Goal: Task Accomplishment & Management: Manage account settings

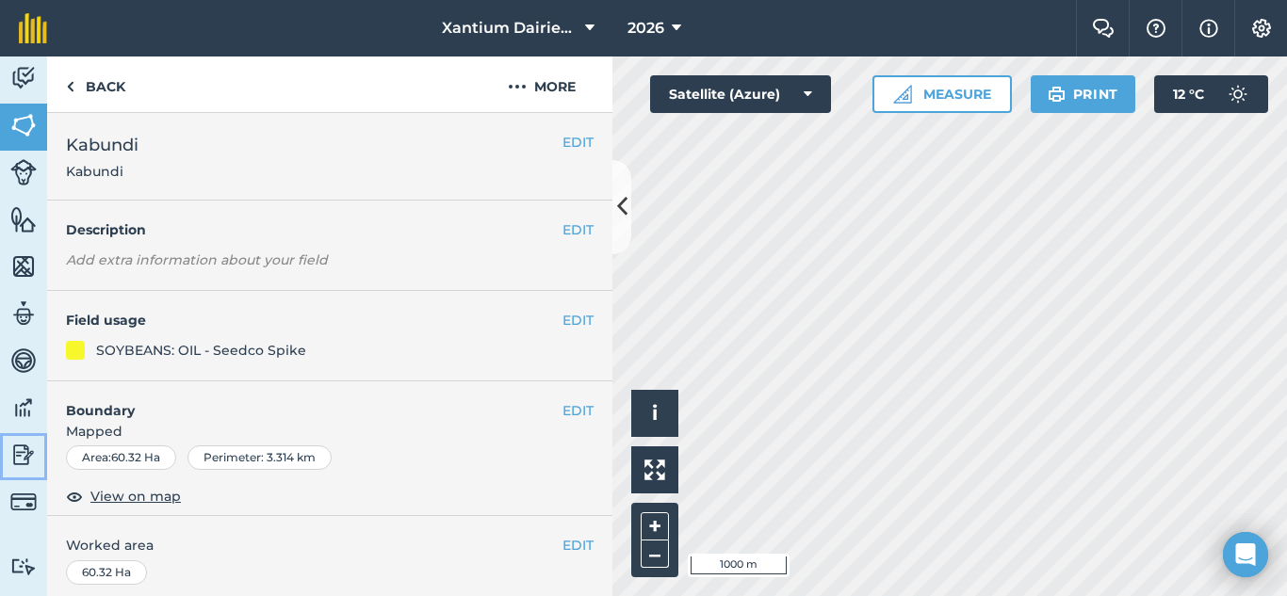
click at [22, 449] on img at bounding box center [23, 455] width 26 height 28
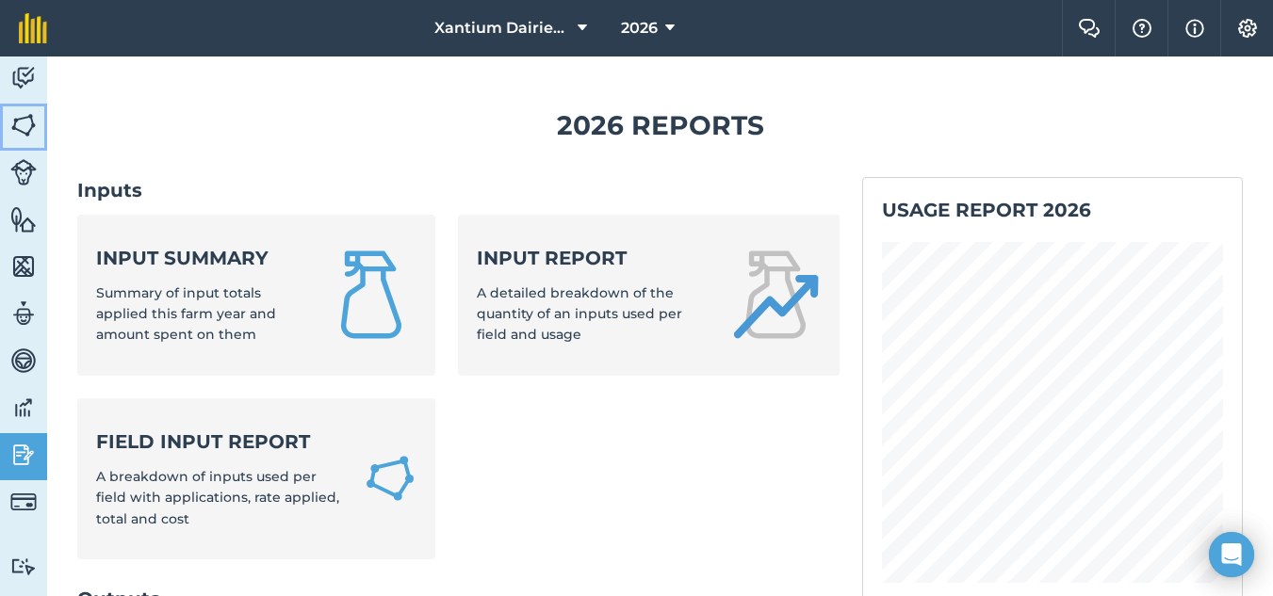
click at [25, 111] on img at bounding box center [23, 125] width 26 height 28
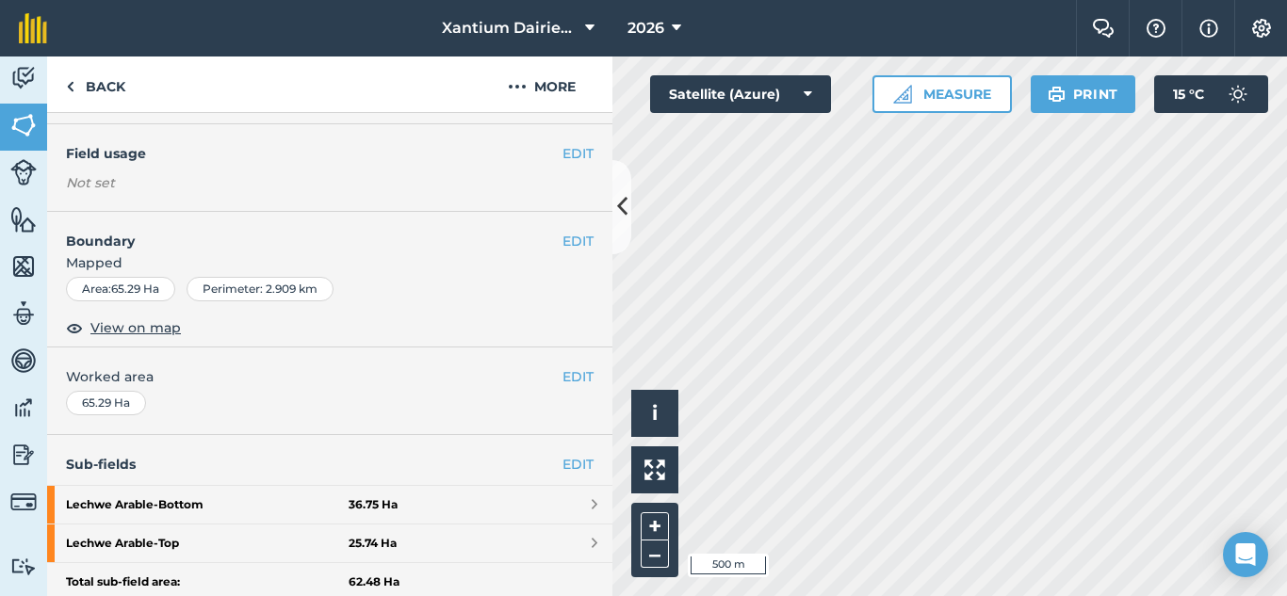
scroll to position [188, 0]
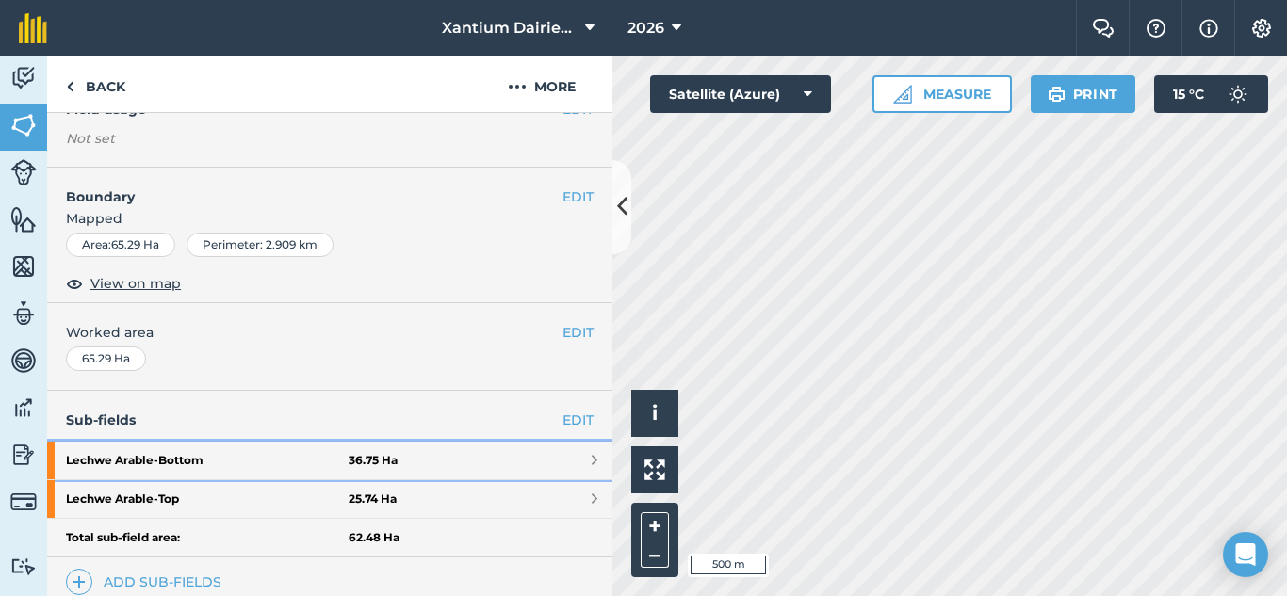
click at [186, 460] on strong "Lechwe Arable - Bottom" at bounding box center [207, 461] width 283 height 38
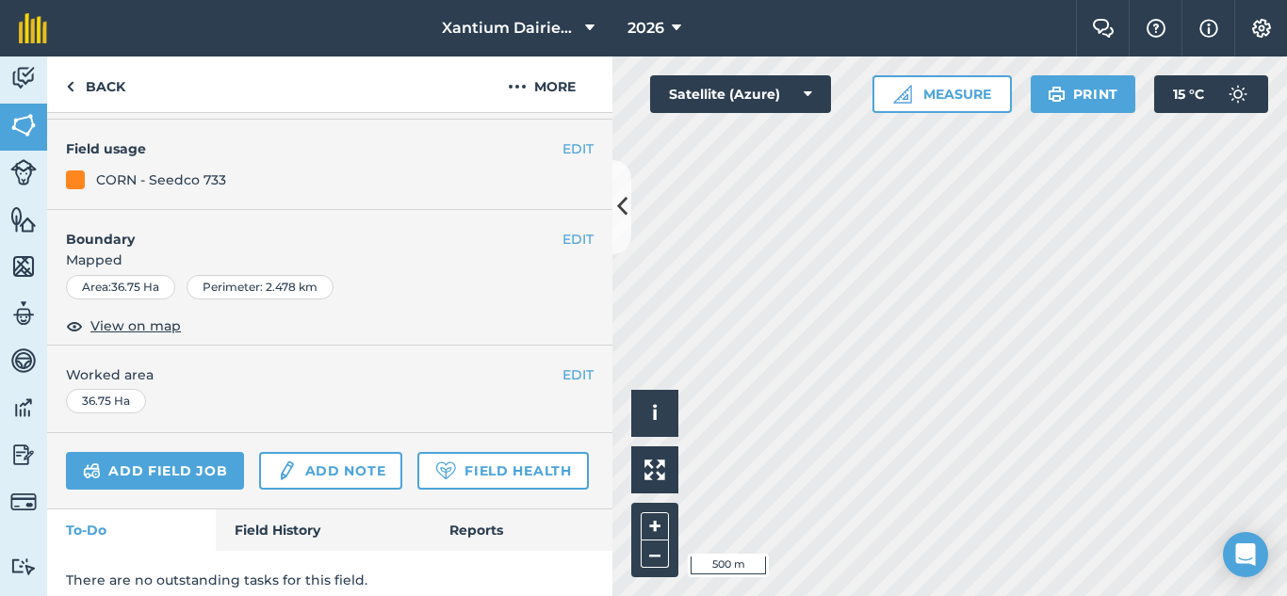
scroll to position [228, 0]
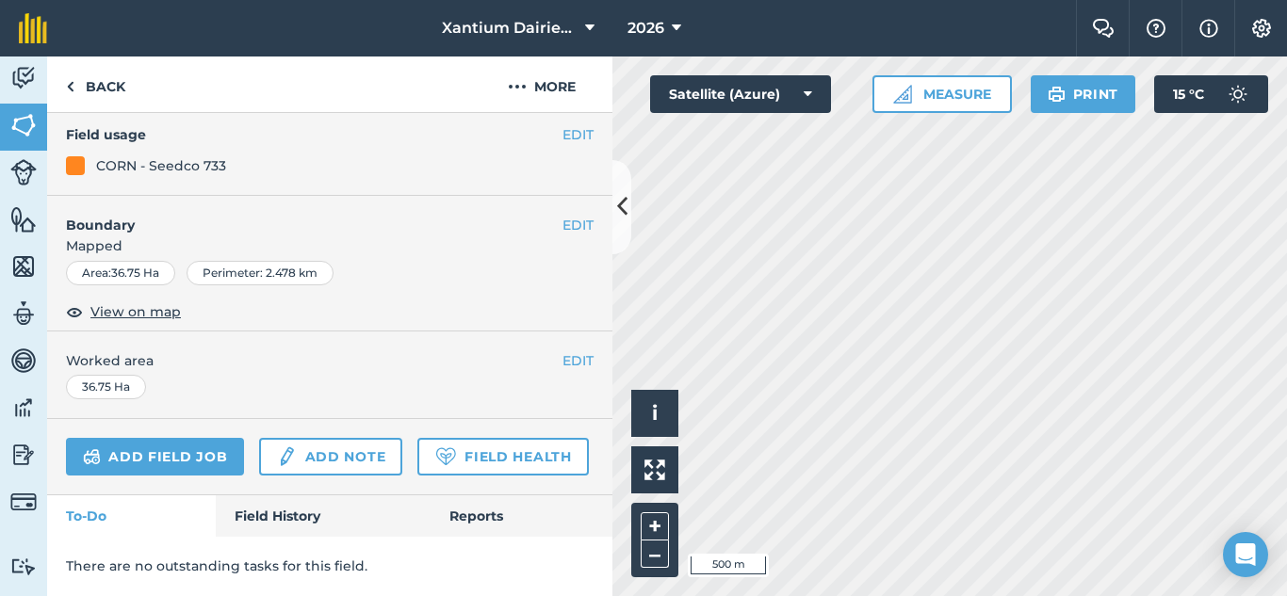
scroll to position [188, 0]
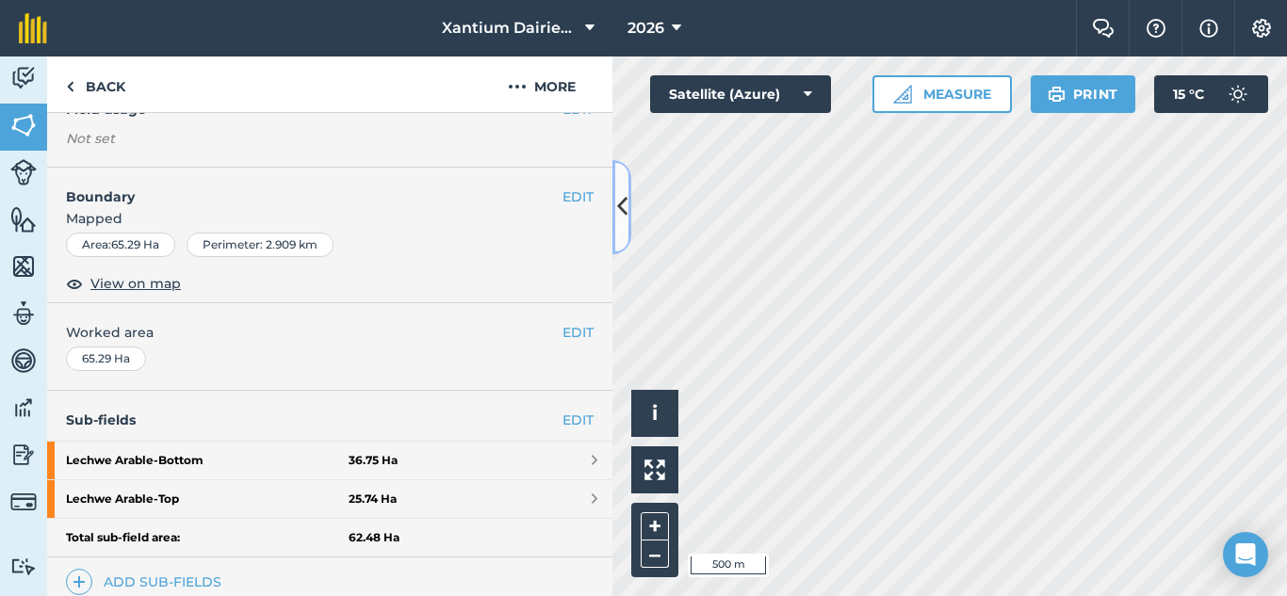
click at [625, 207] on icon at bounding box center [622, 206] width 10 height 33
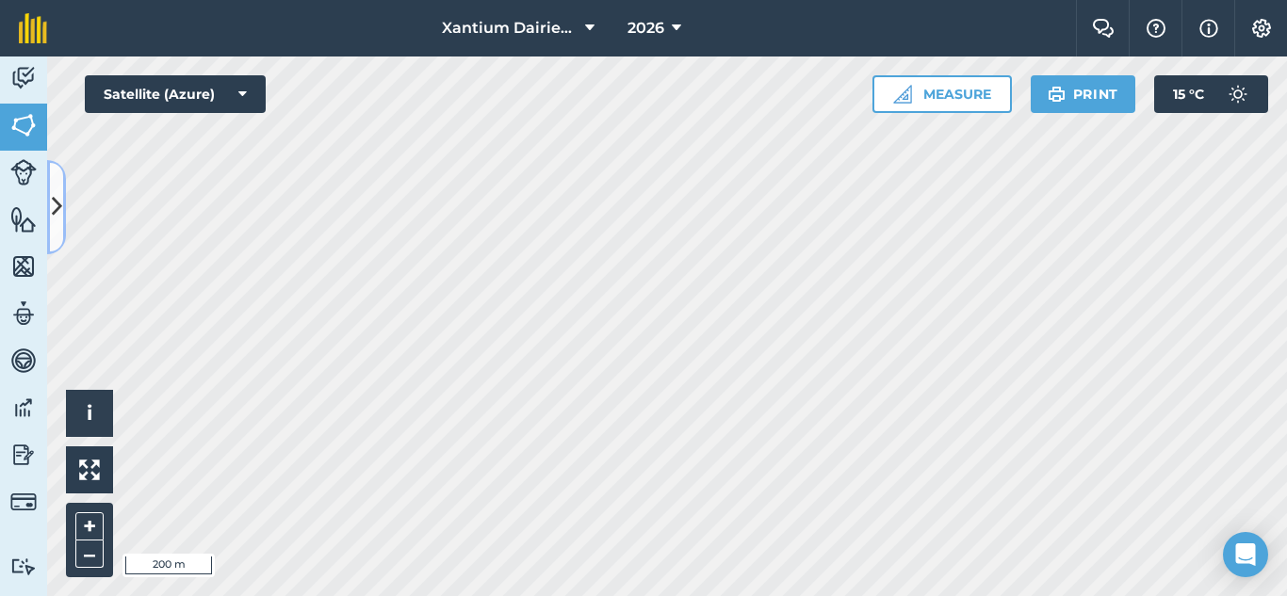
click at [52, 201] on icon at bounding box center [57, 206] width 10 height 33
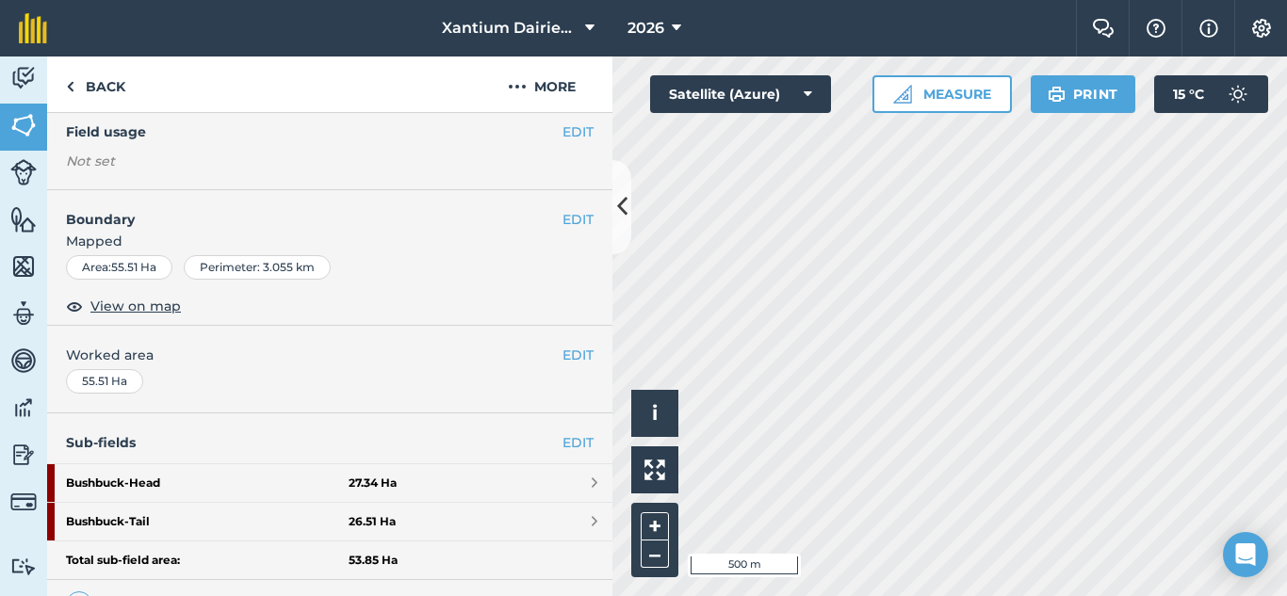
scroll to position [354, 0]
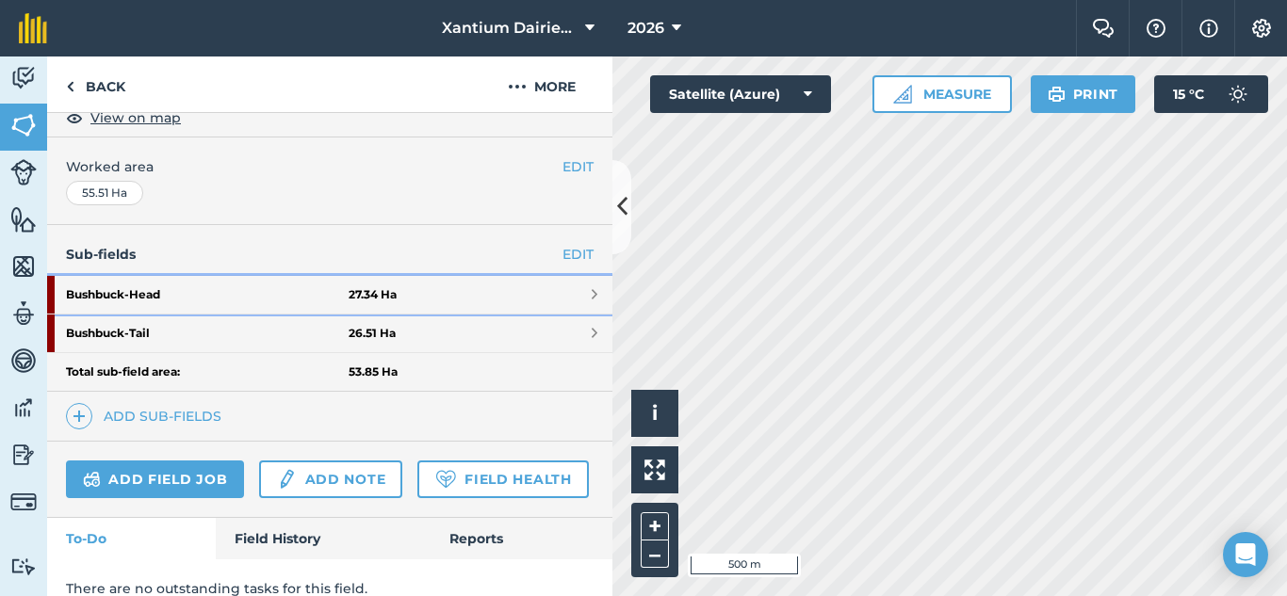
click at [163, 299] on strong "Bushbuck - Head" at bounding box center [207, 295] width 283 height 38
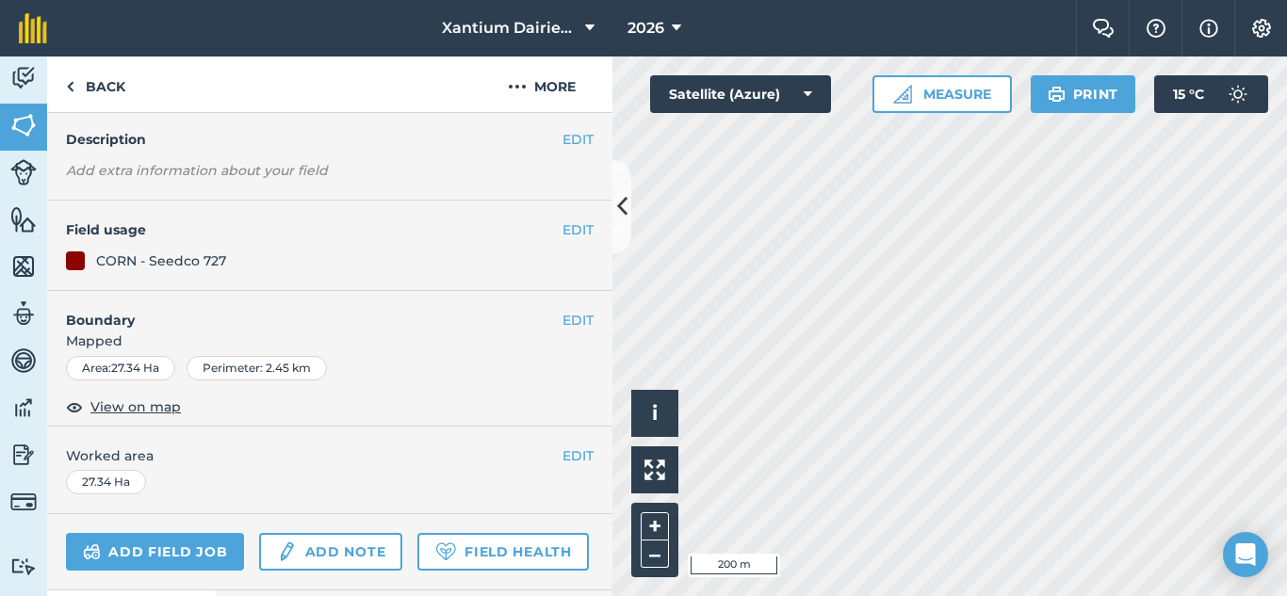
scroll to position [67, 0]
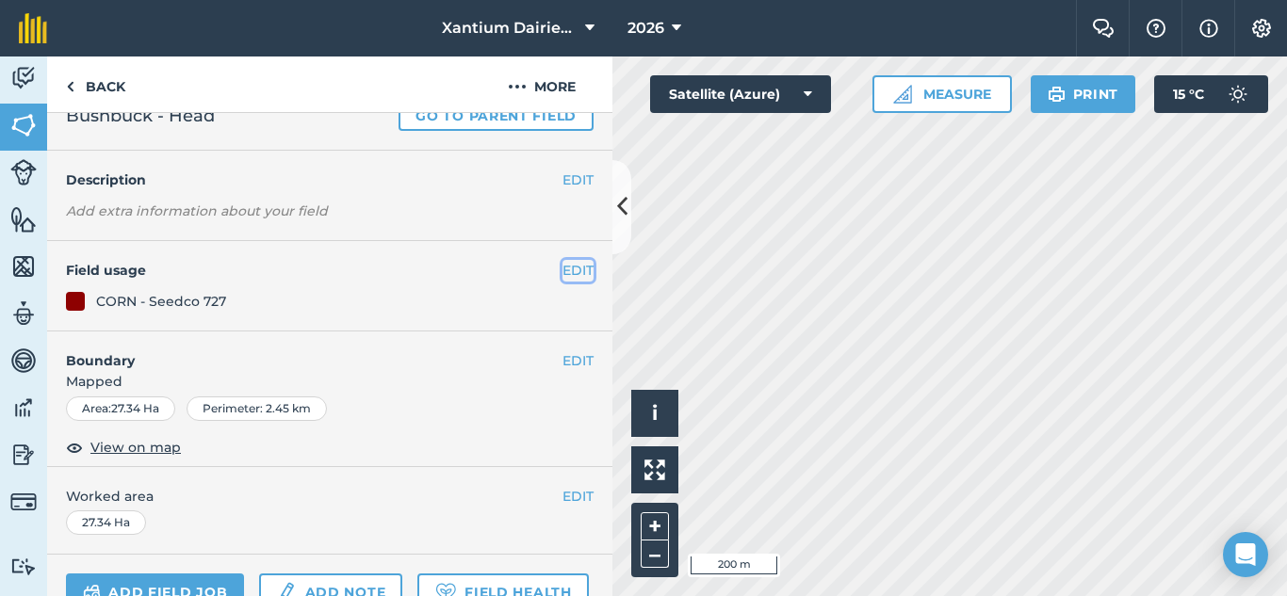
click at [565, 270] on button "EDIT" at bounding box center [577, 270] width 31 height 21
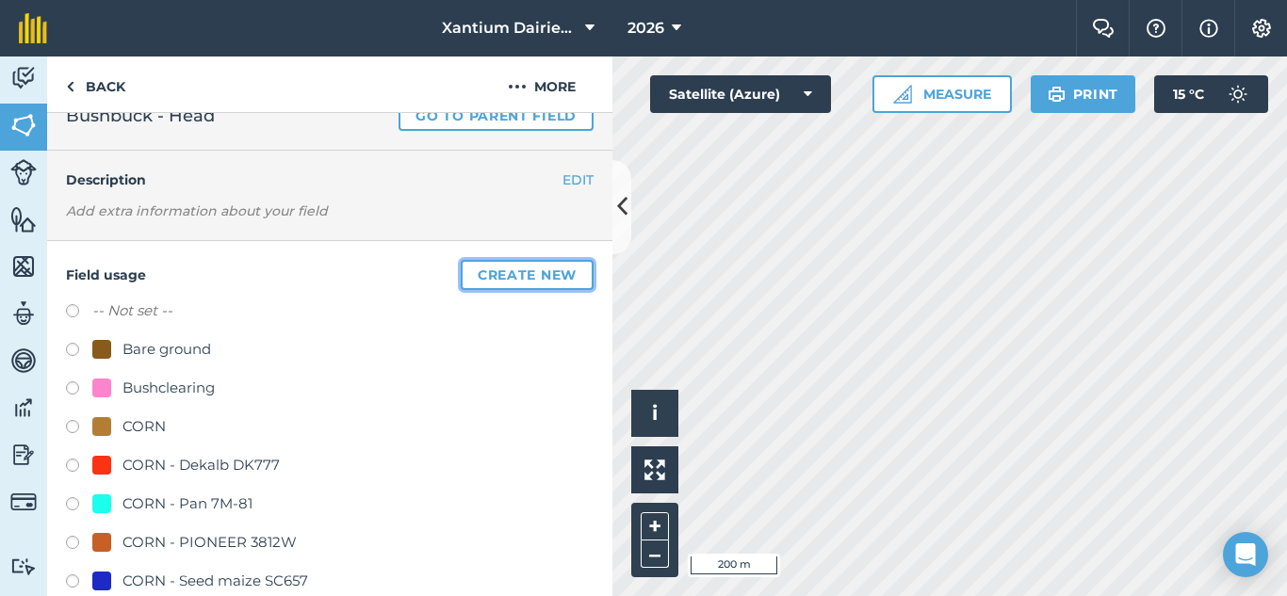
click at [494, 278] on button "Create new" at bounding box center [527, 275] width 133 height 30
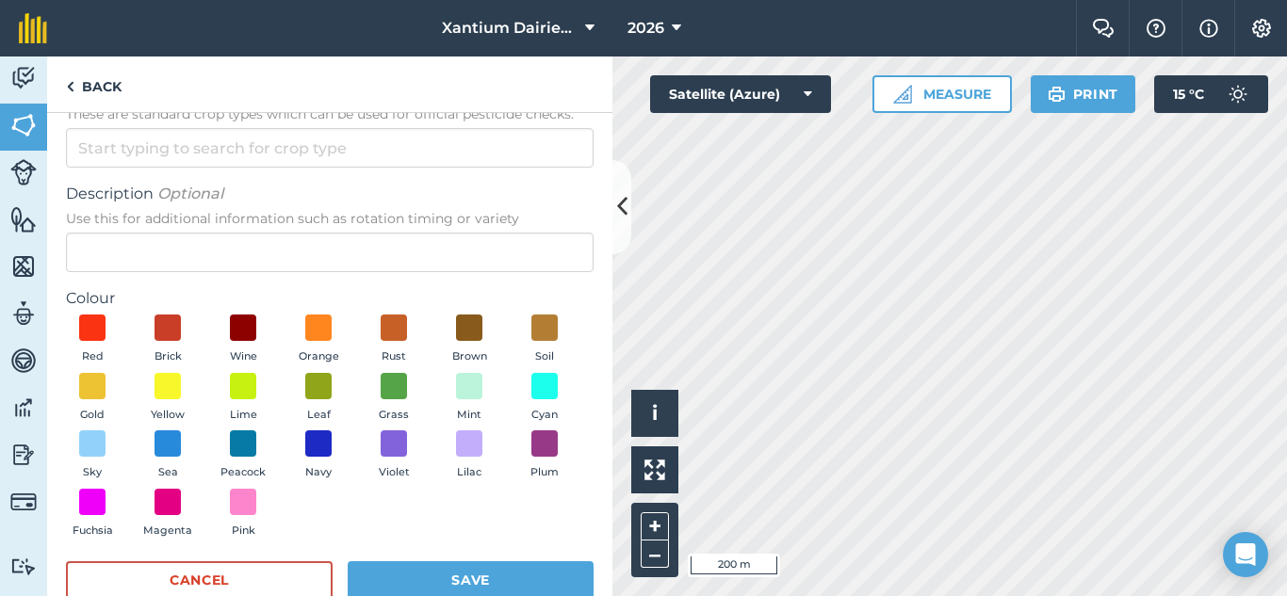
scroll to position [95, 0]
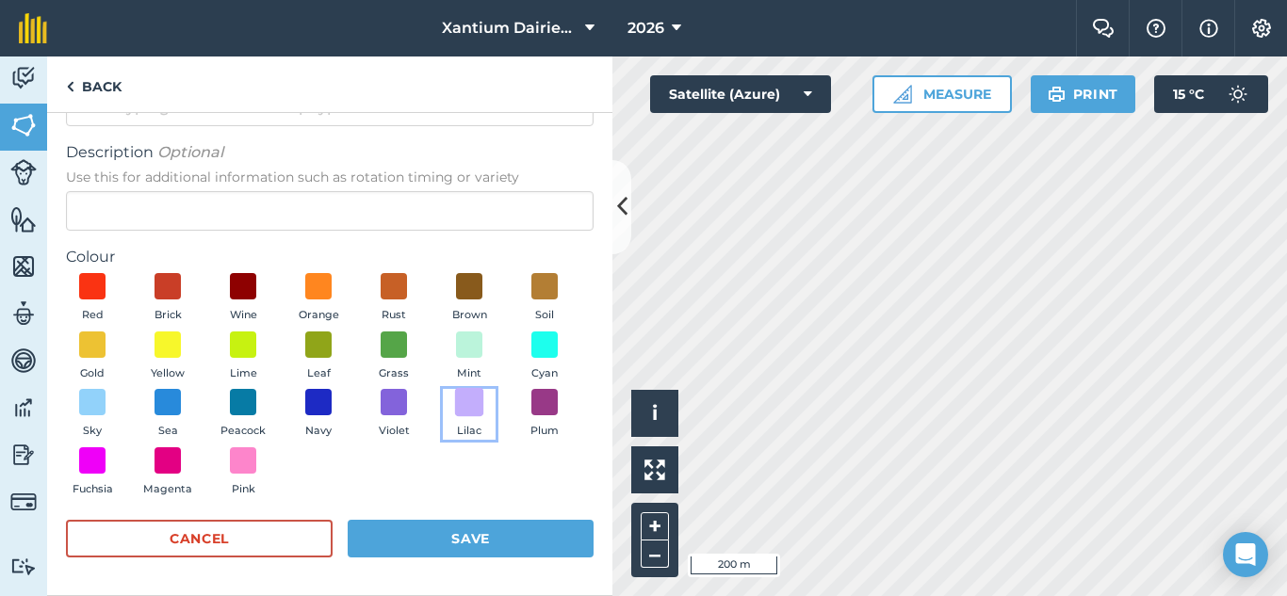
click at [455, 417] on span at bounding box center [469, 402] width 29 height 29
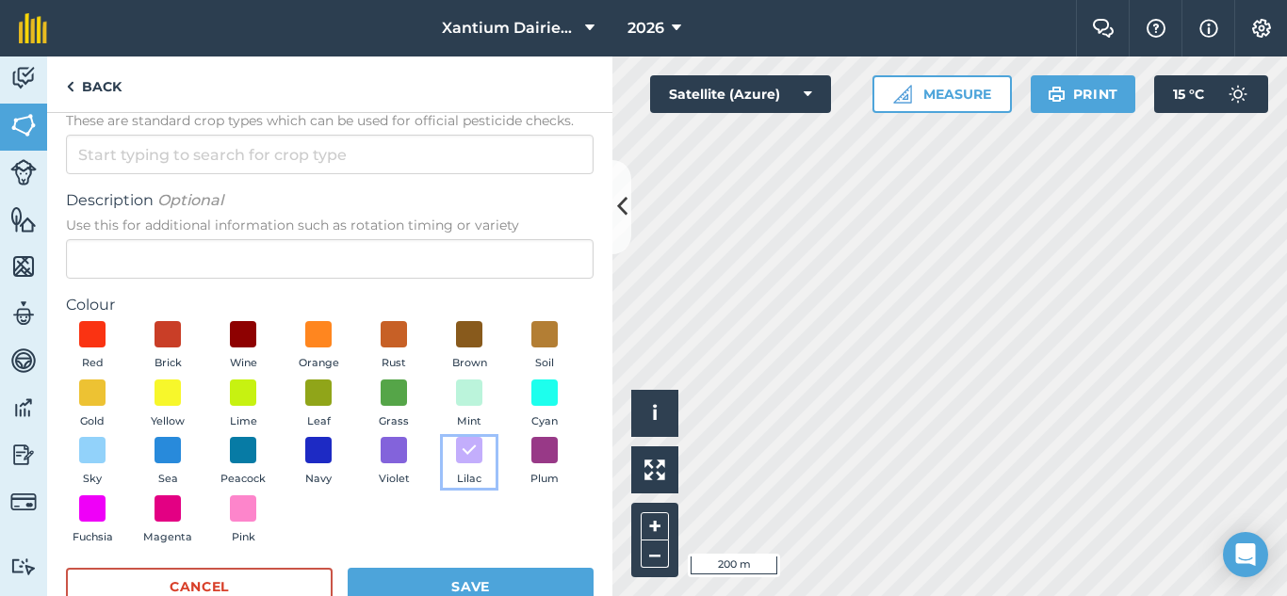
scroll to position [0, 0]
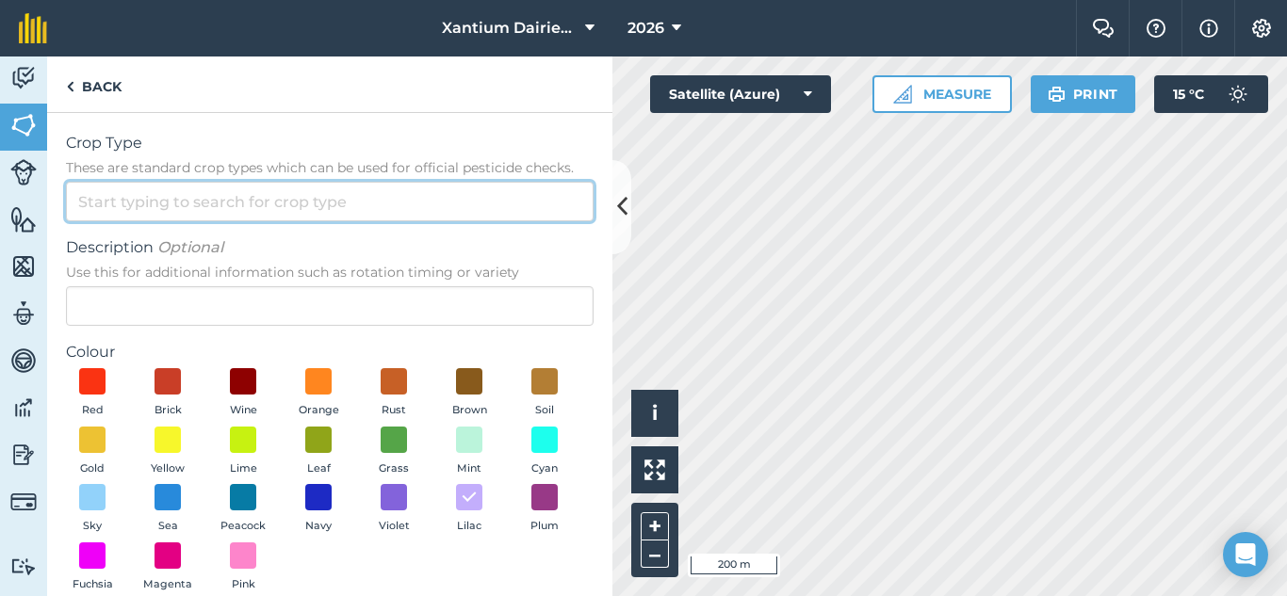
click at [225, 199] on input "Crop Type These are standard crop types which can be used for official pesticid…" at bounding box center [330, 202] width 528 height 40
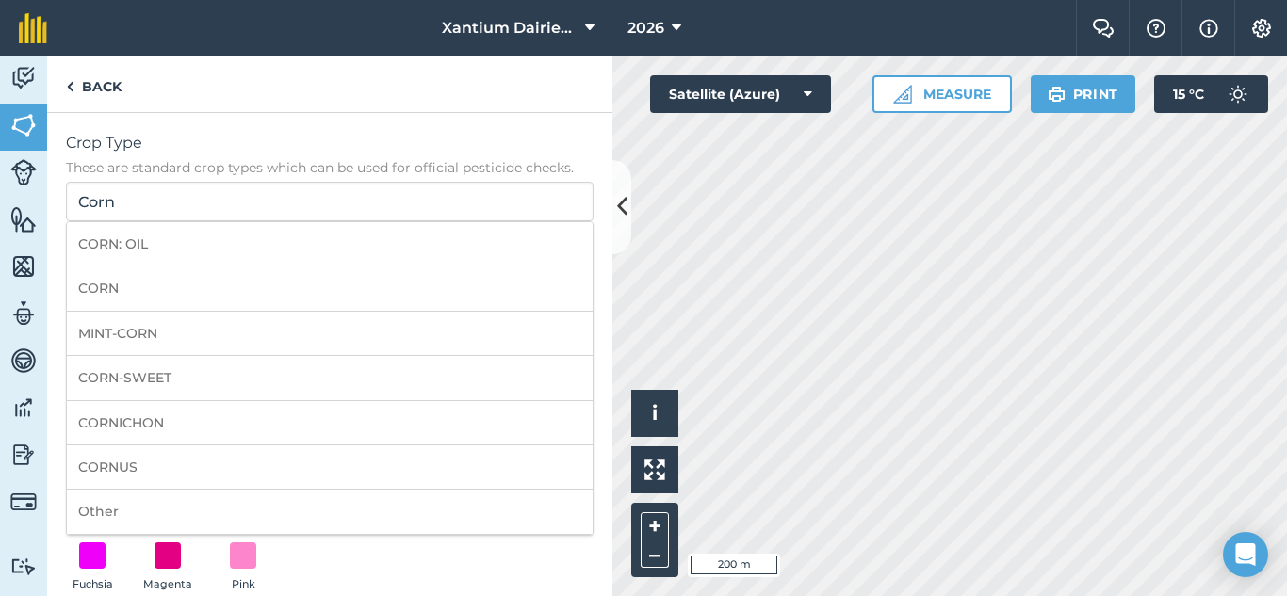
click at [201, 283] on li "CORN" at bounding box center [330, 289] width 526 height 44
type input "CORN"
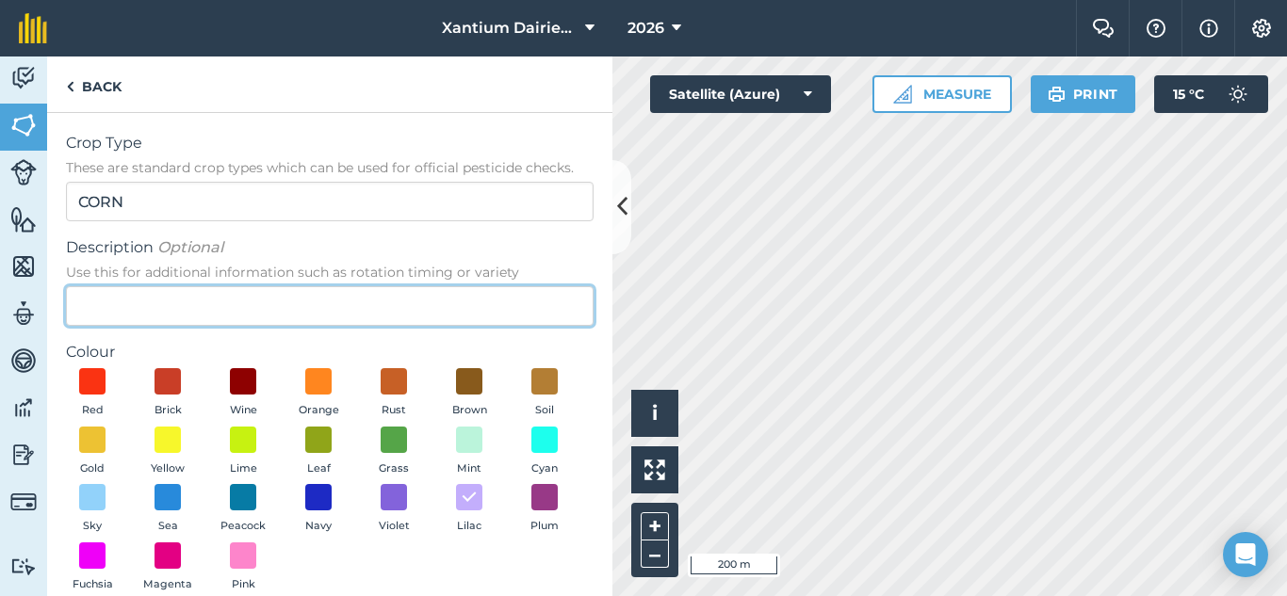
click at [196, 301] on input "Description Optional Use this for additional information such as rotation timin…" at bounding box center [330, 306] width 528 height 40
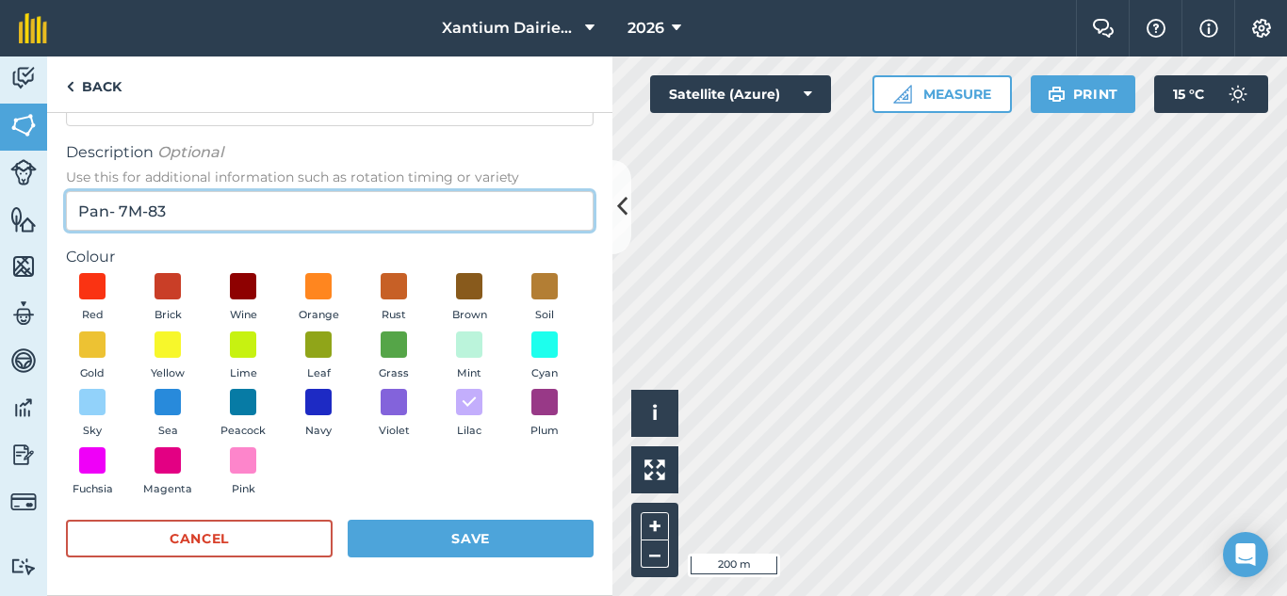
type input "Pan- 7M-83"
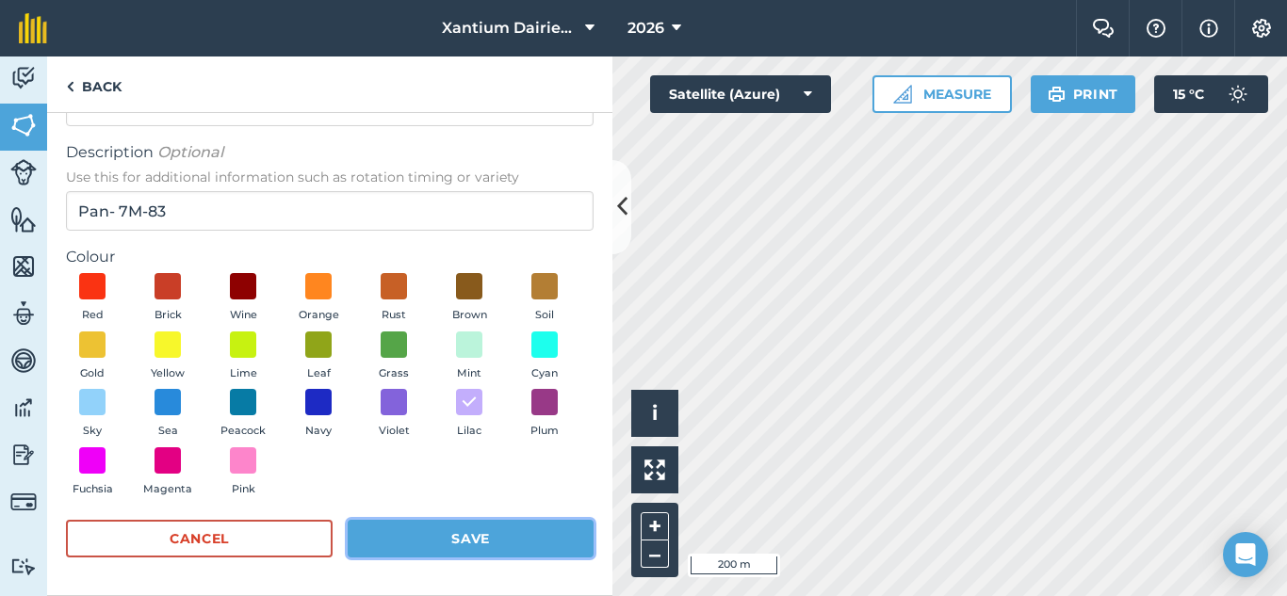
click at [536, 532] on button "Save" at bounding box center [471, 539] width 246 height 38
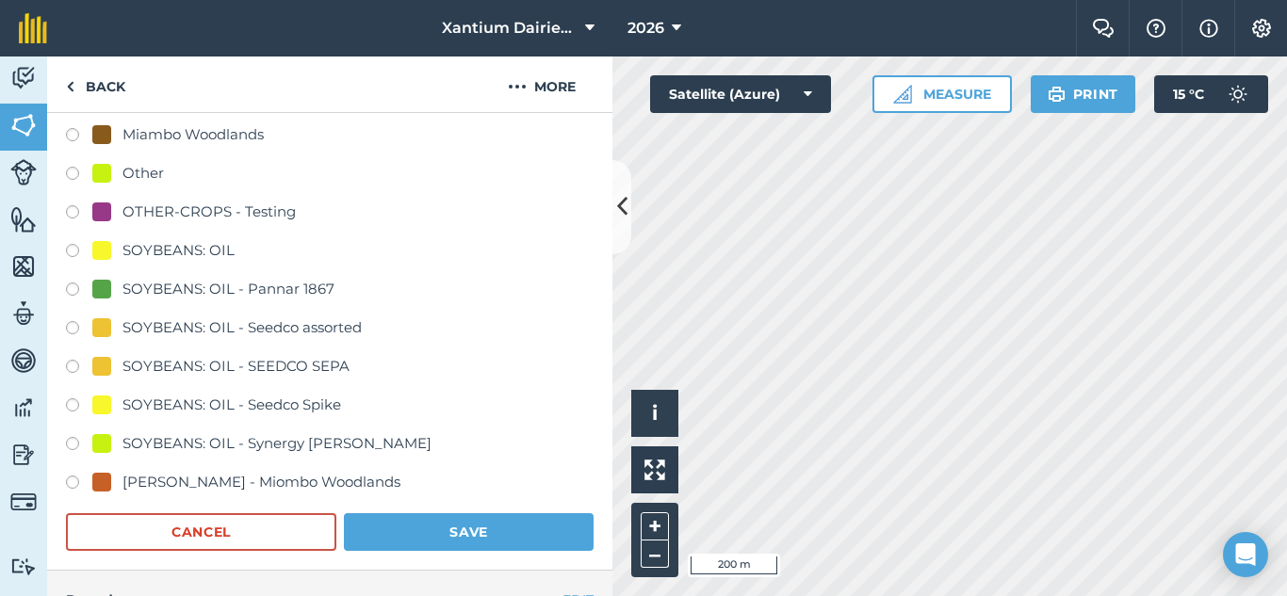
scroll to position [942, 0]
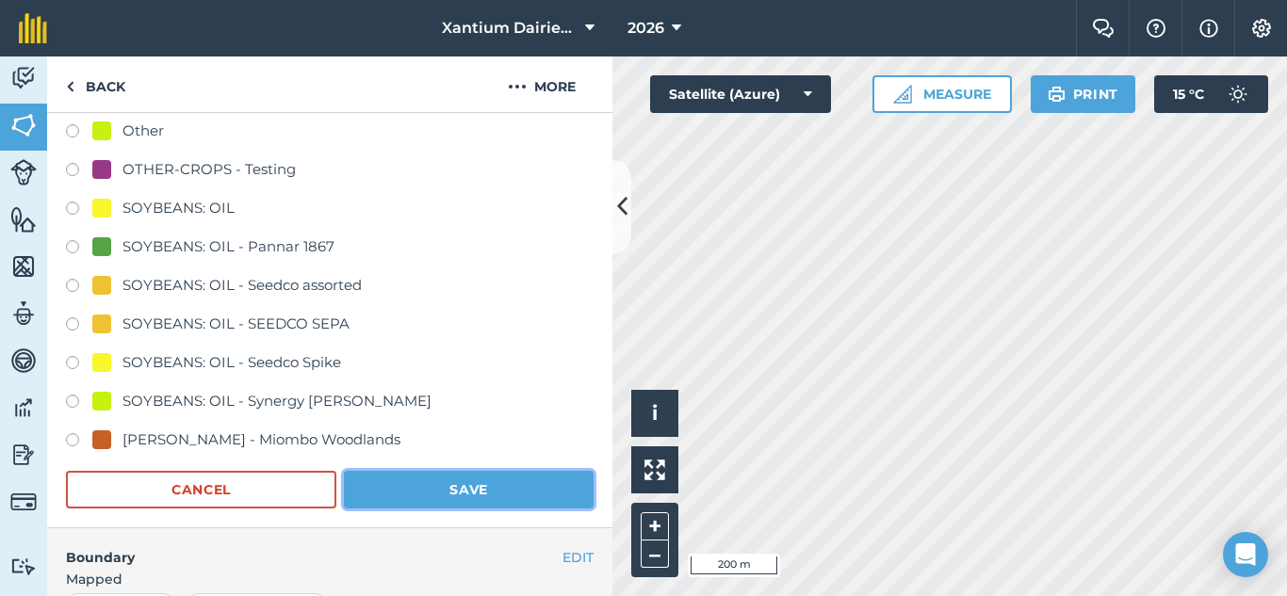
click at [433, 496] on button "Save" at bounding box center [469, 490] width 250 height 38
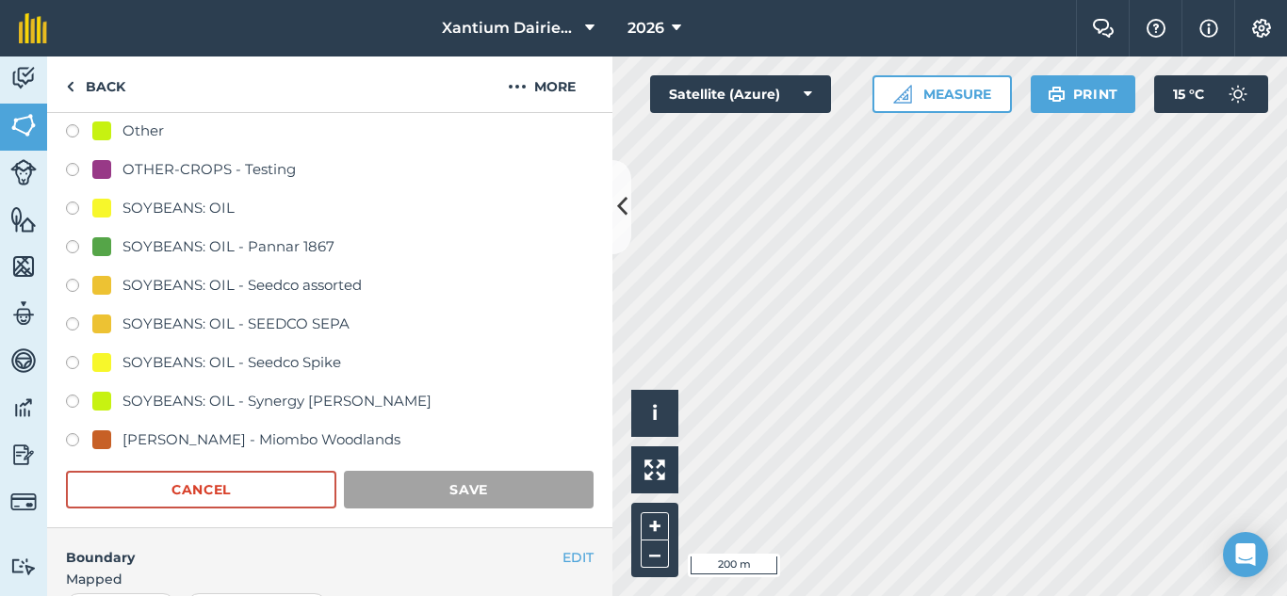
scroll to position [255, 0]
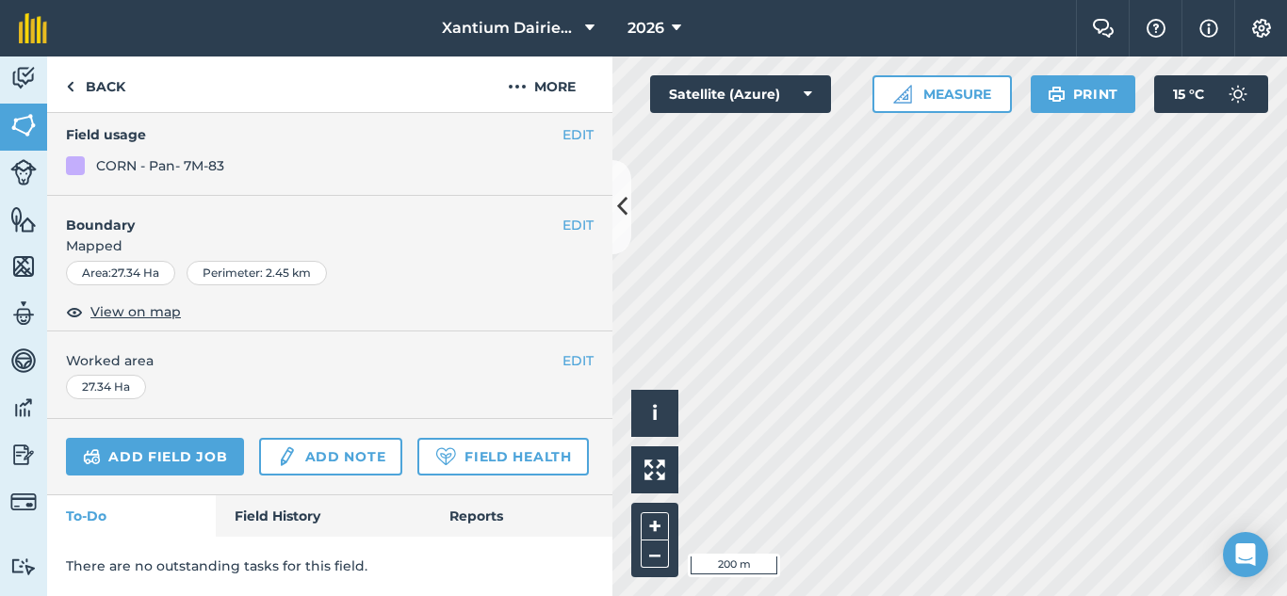
scroll to position [431, 0]
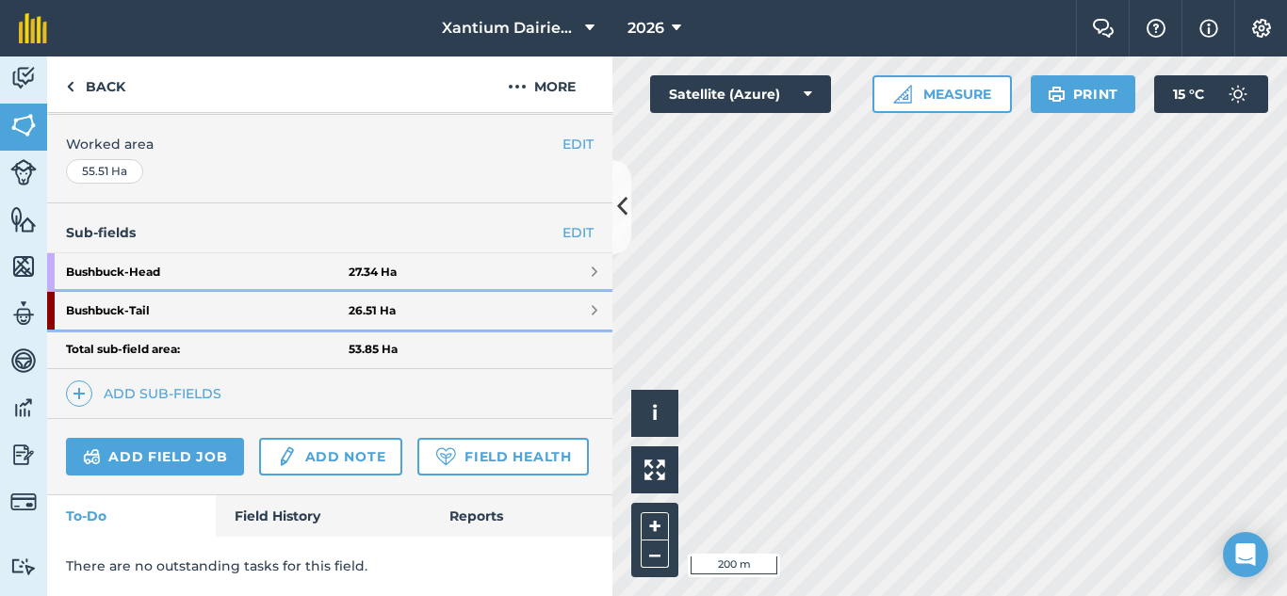
click at [495, 292] on link "Bushbuck - Tail 26.51 Ha" at bounding box center [329, 311] width 565 height 38
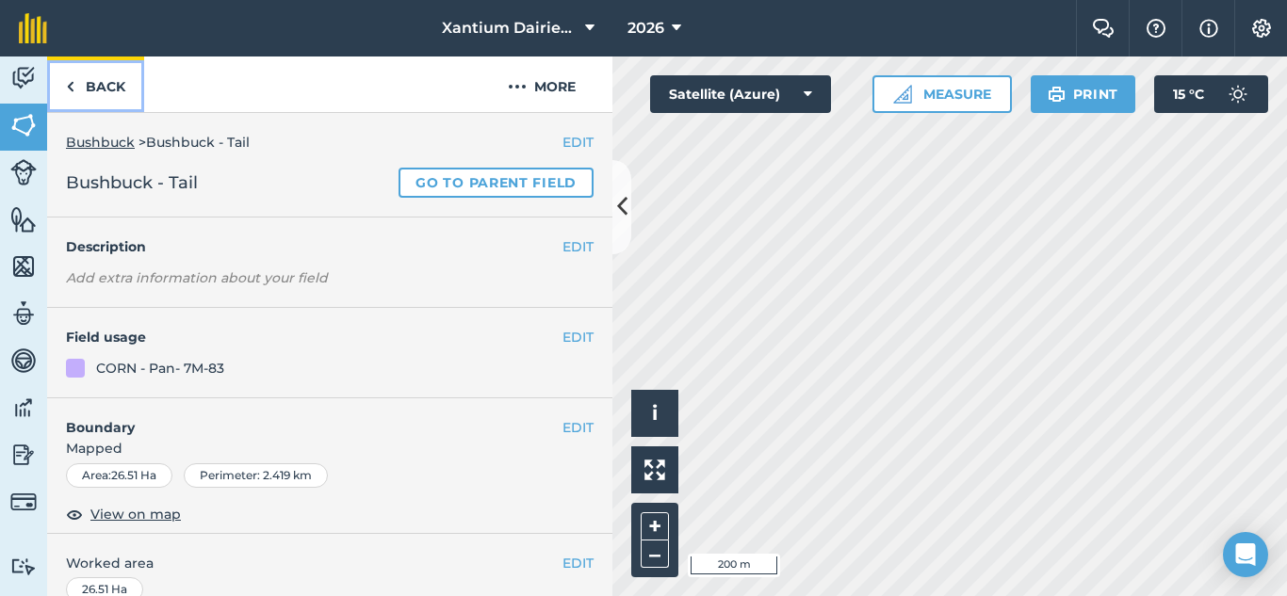
click at [95, 92] on link "Back" at bounding box center [95, 85] width 97 height 56
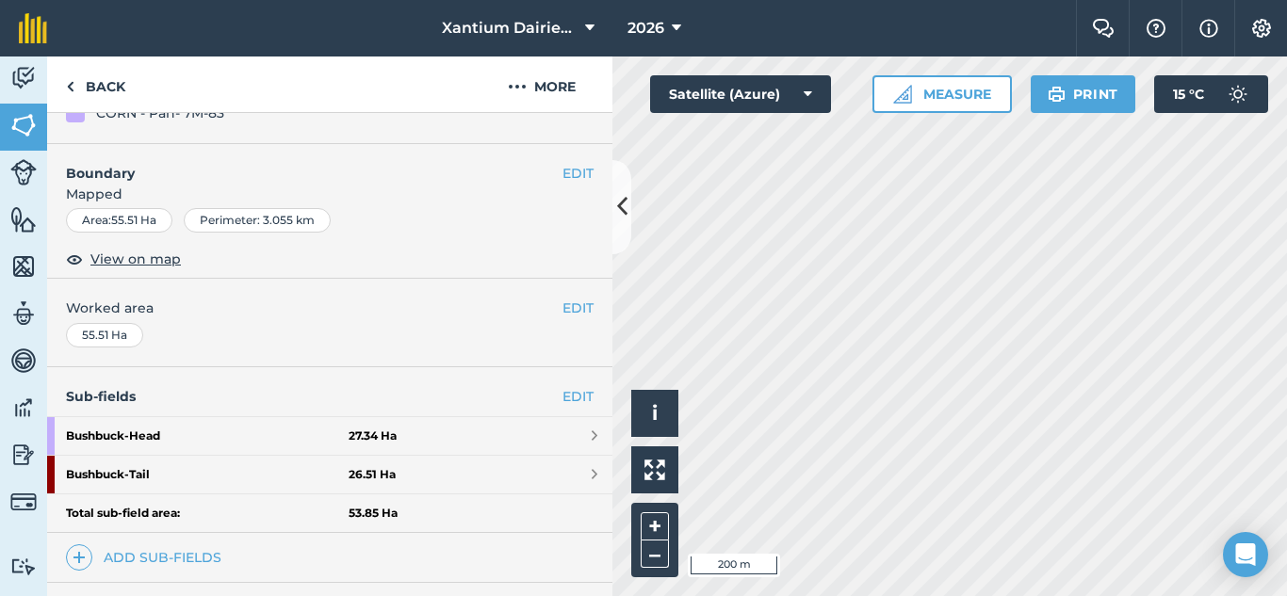
scroll to position [377, 0]
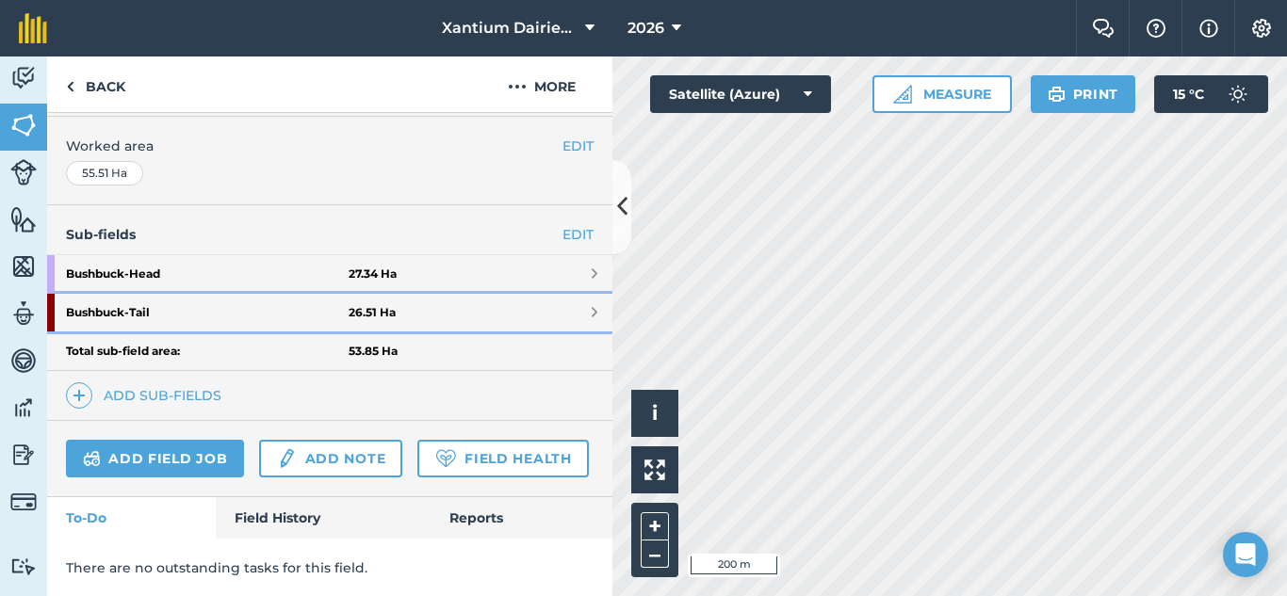
click at [147, 317] on strong "Bushbuck - Tail" at bounding box center [207, 313] width 283 height 38
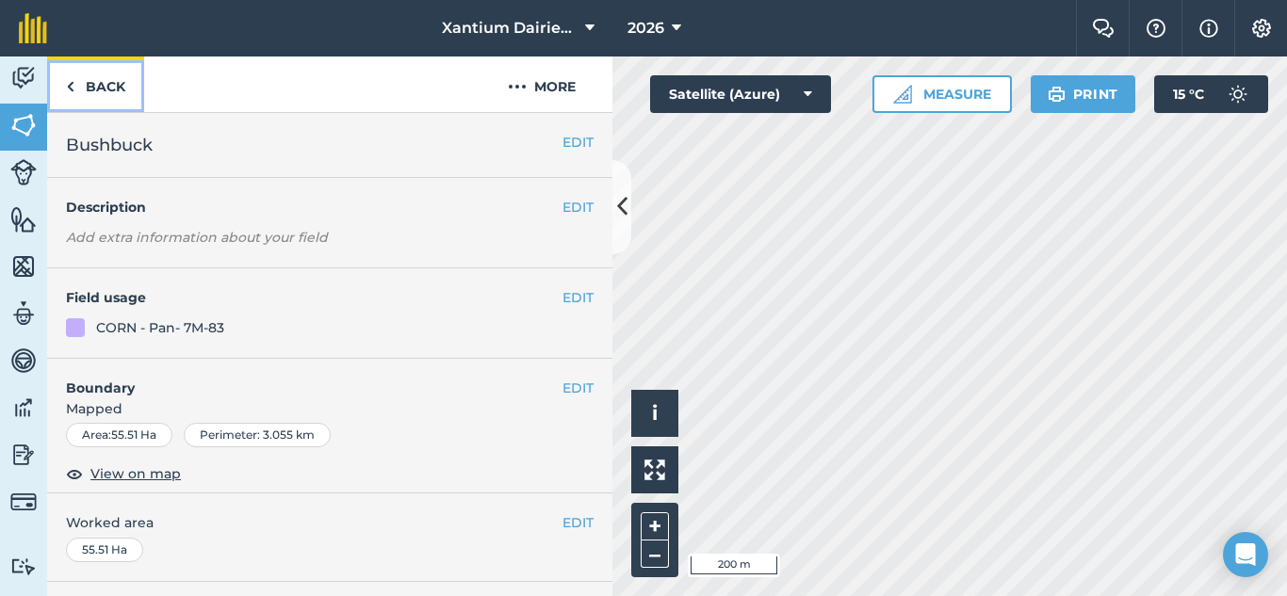
click at [96, 88] on link "Back" at bounding box center [95, 85] width 97 height 56
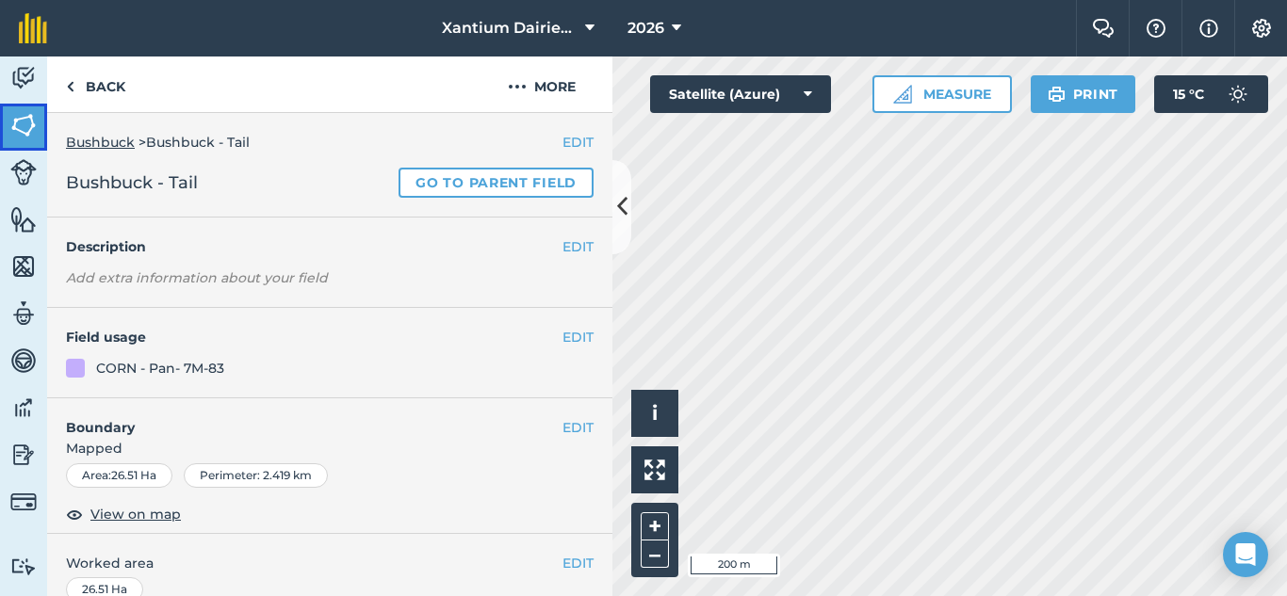
click at [32, 113] on img at bounding box center [23, 125] width 26 height 28
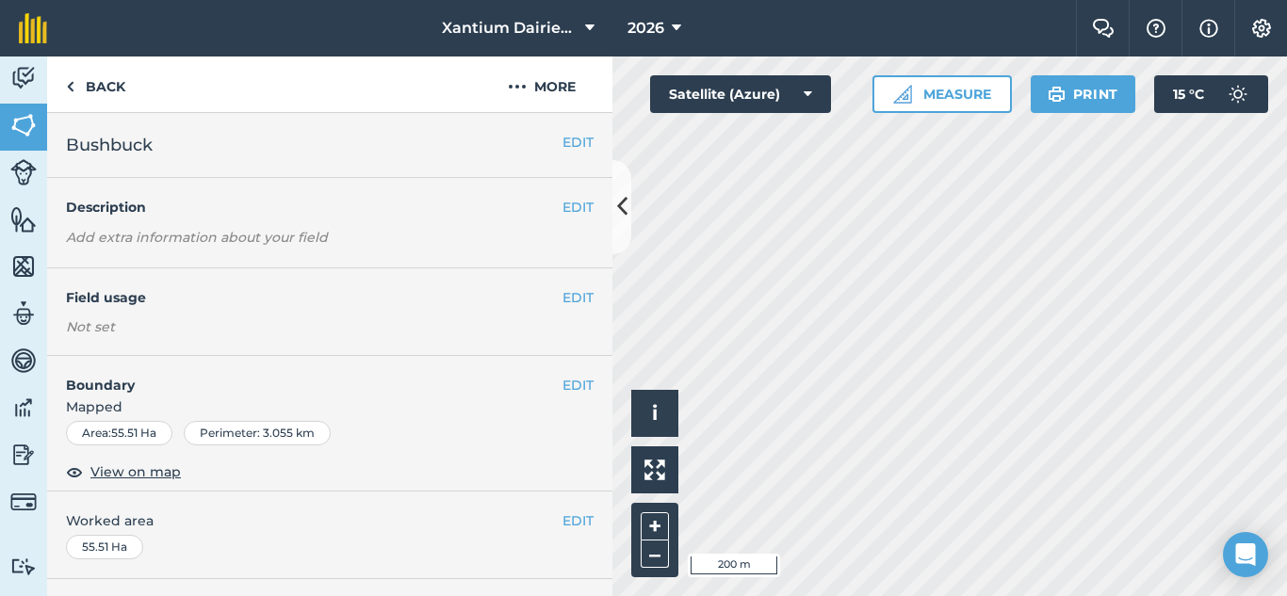
scroll to position [377, 0]
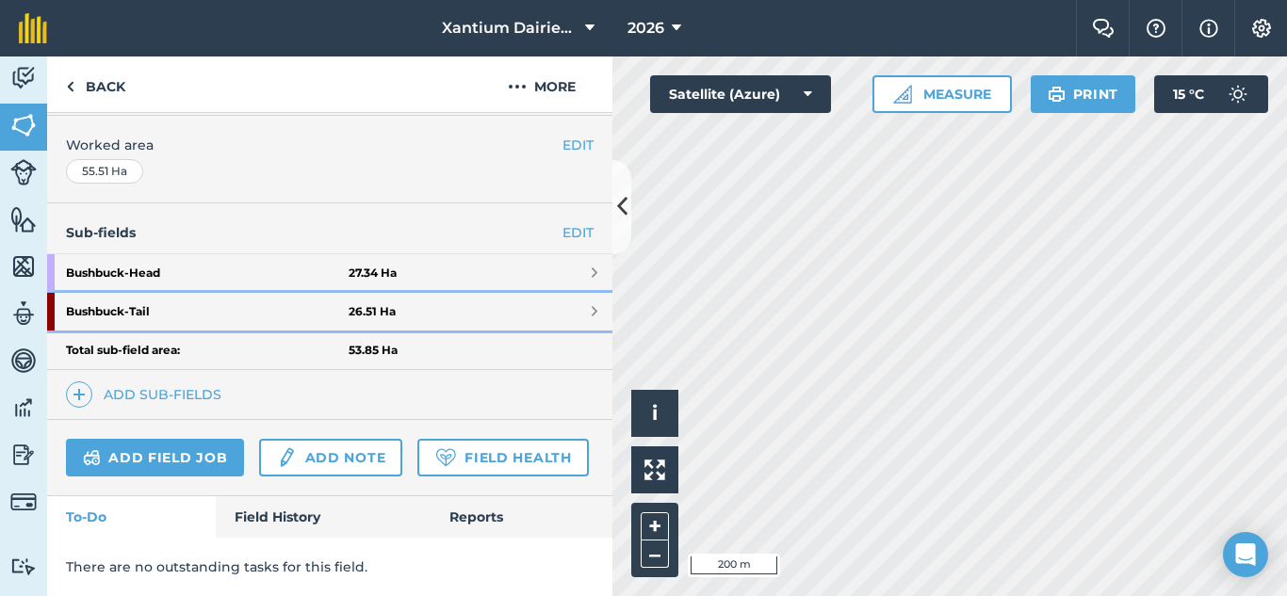
click at [497, 310] on link "Bushbuck - Tail 26.51 Ha" at bounding box center [329, 312] width 565 height 38
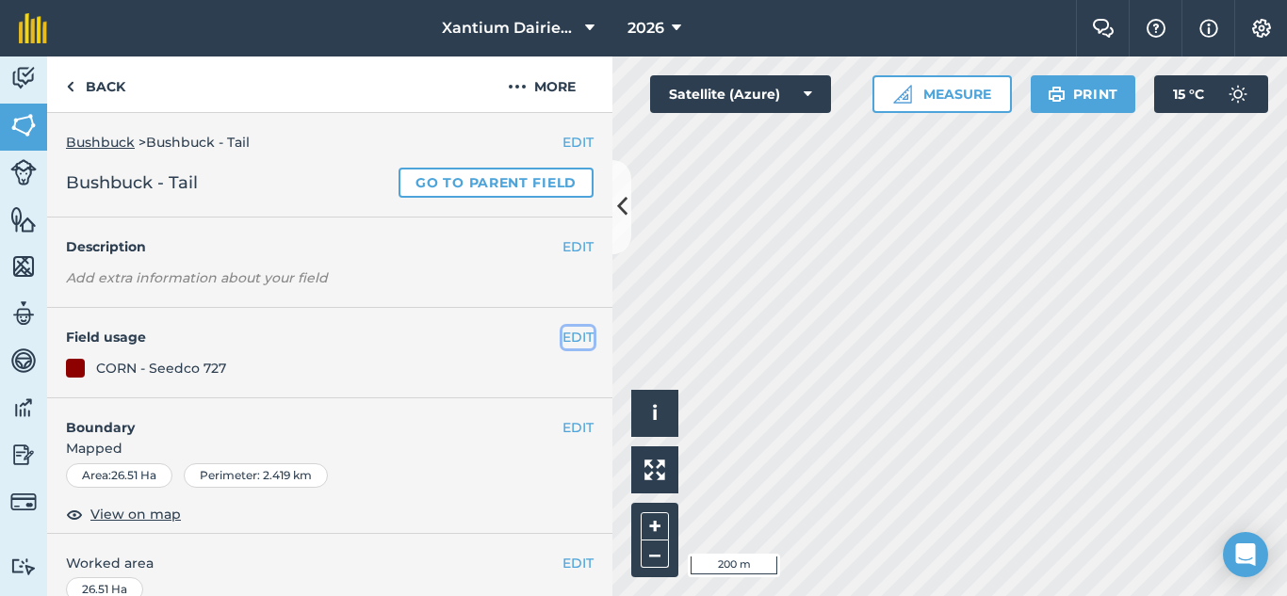
click at [562, 339] on button "EDIT" at bounding box center [577, 337] width 31 height 21
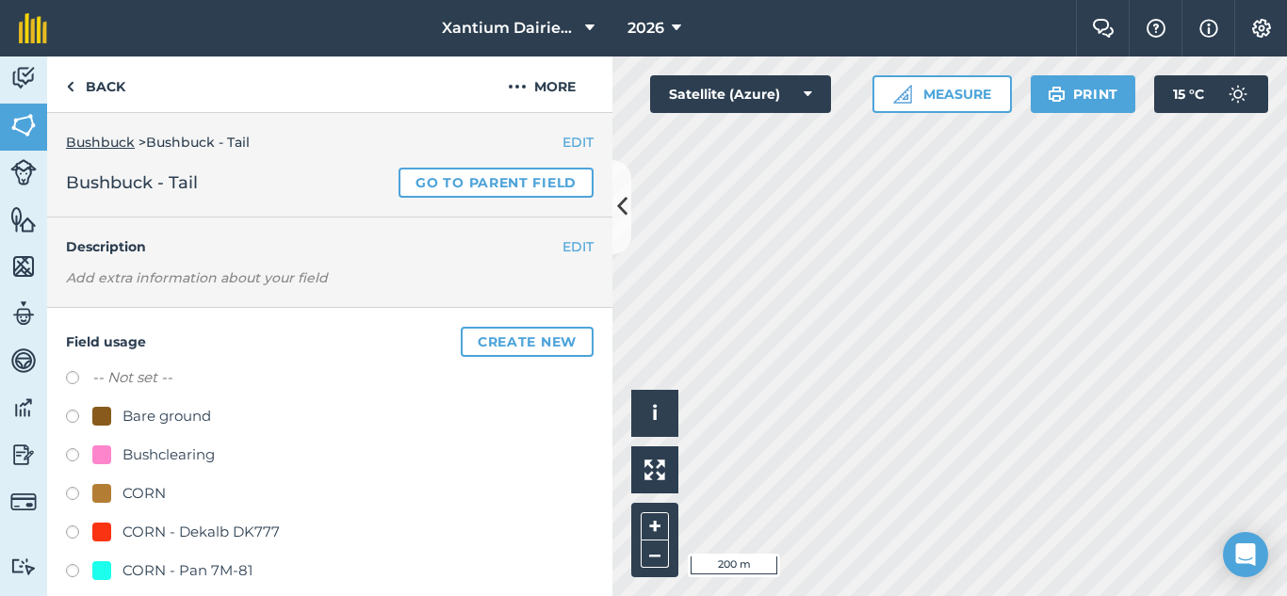
scroll to position [188, 0]
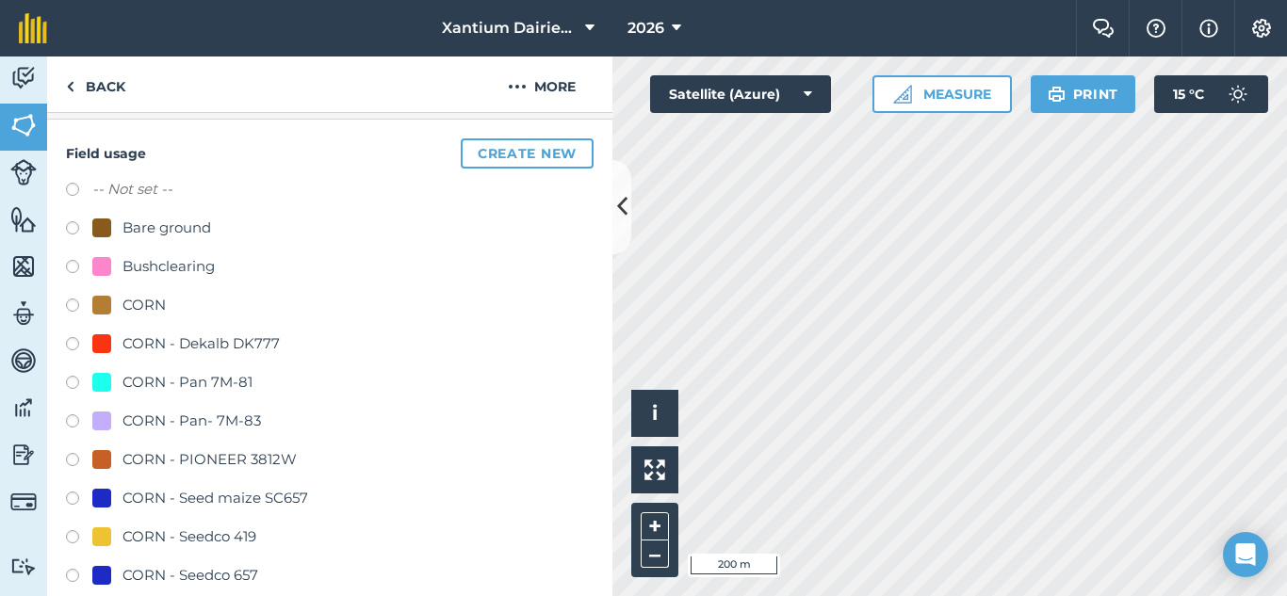
click at [72, 421] on label at bounding box center [79, 423] width 26 height 19
radio input "true"
radio input "false"
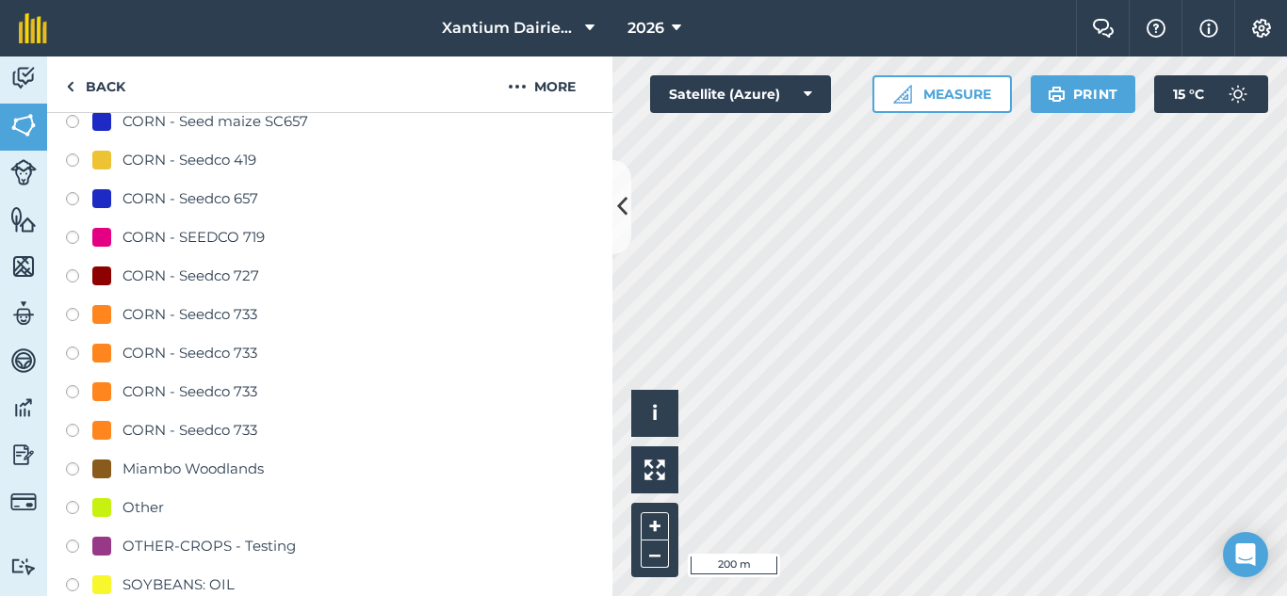
scroll to position [942, 0]
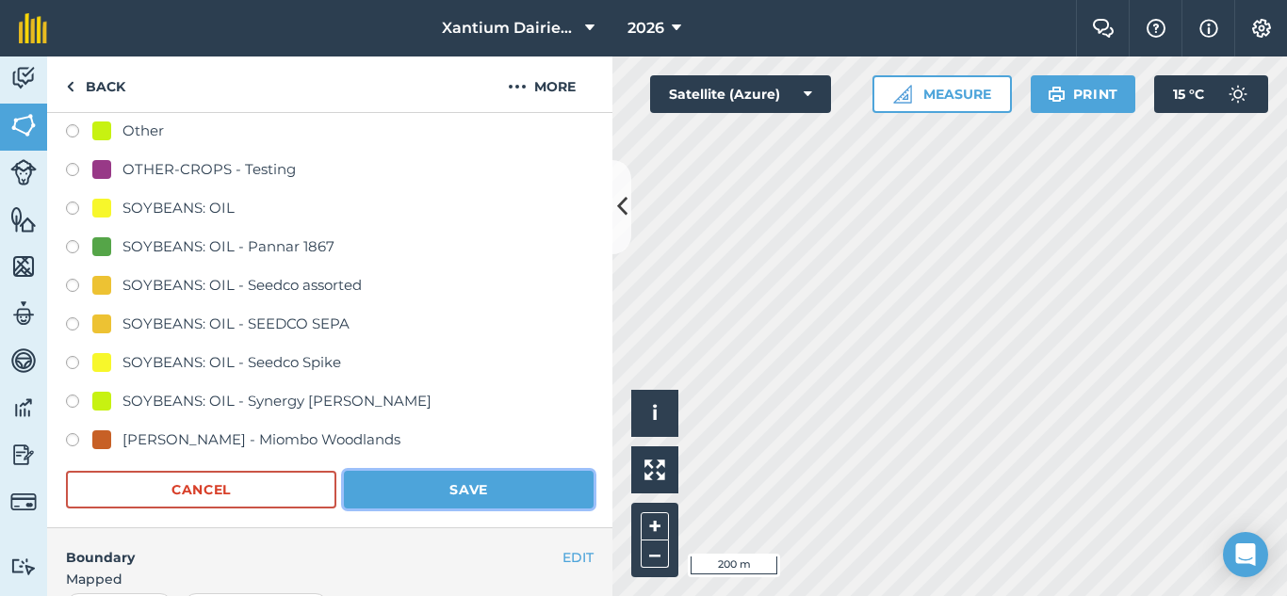
click at [525, 489] on button "Save" at bounding box center [469, 490] width 250 height 38
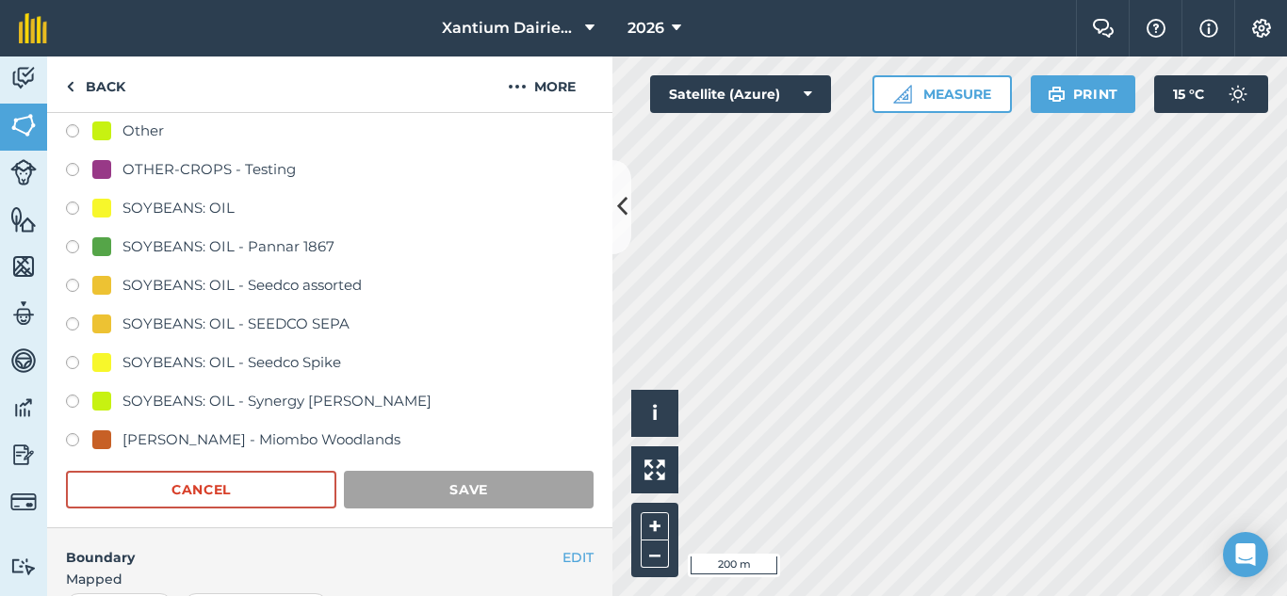
scroll to position [255, 0]
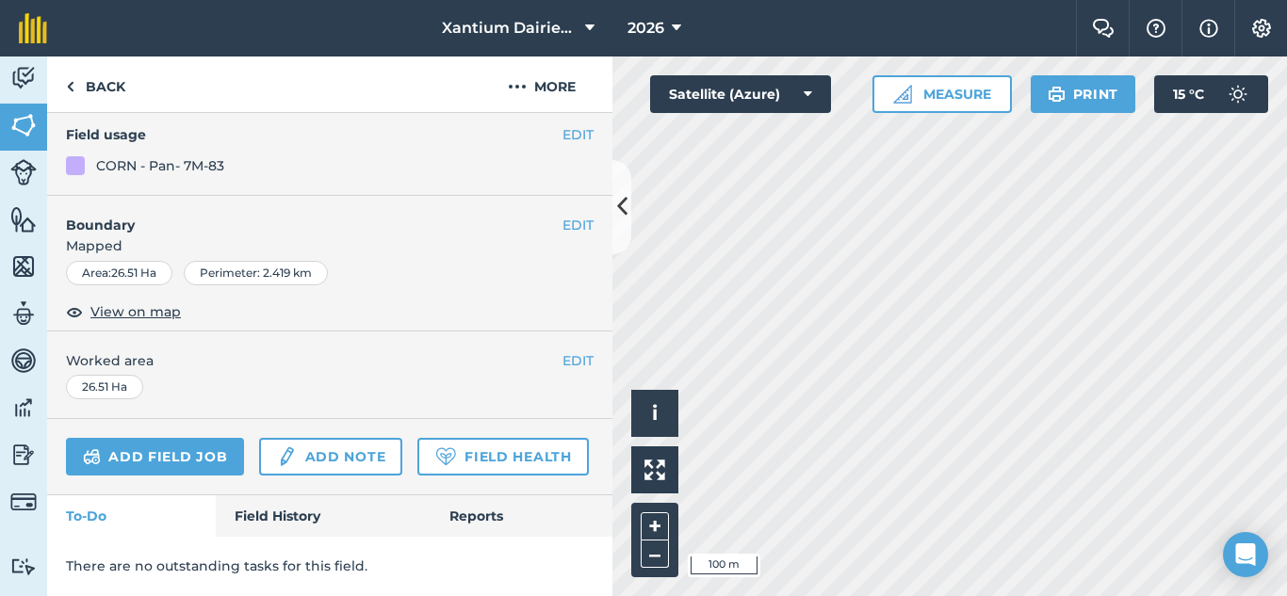
scroll to position [484, 0]
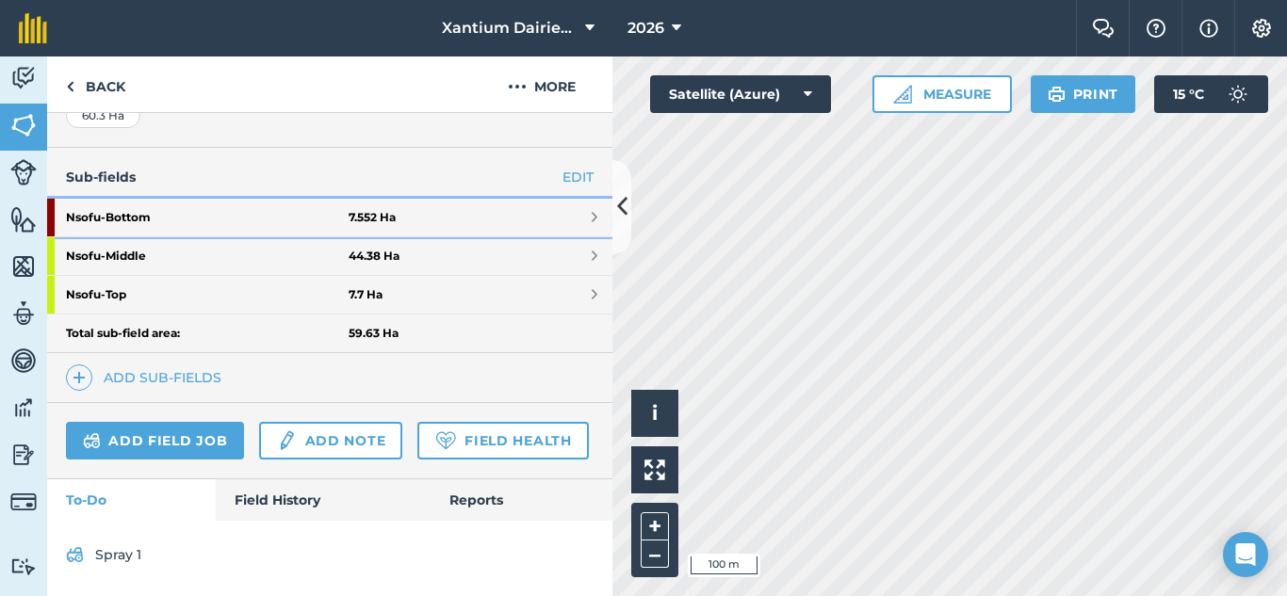
click at [383, 210] on strong "7.552 Ha" at bounding box center [372, 217] width 47 height 15
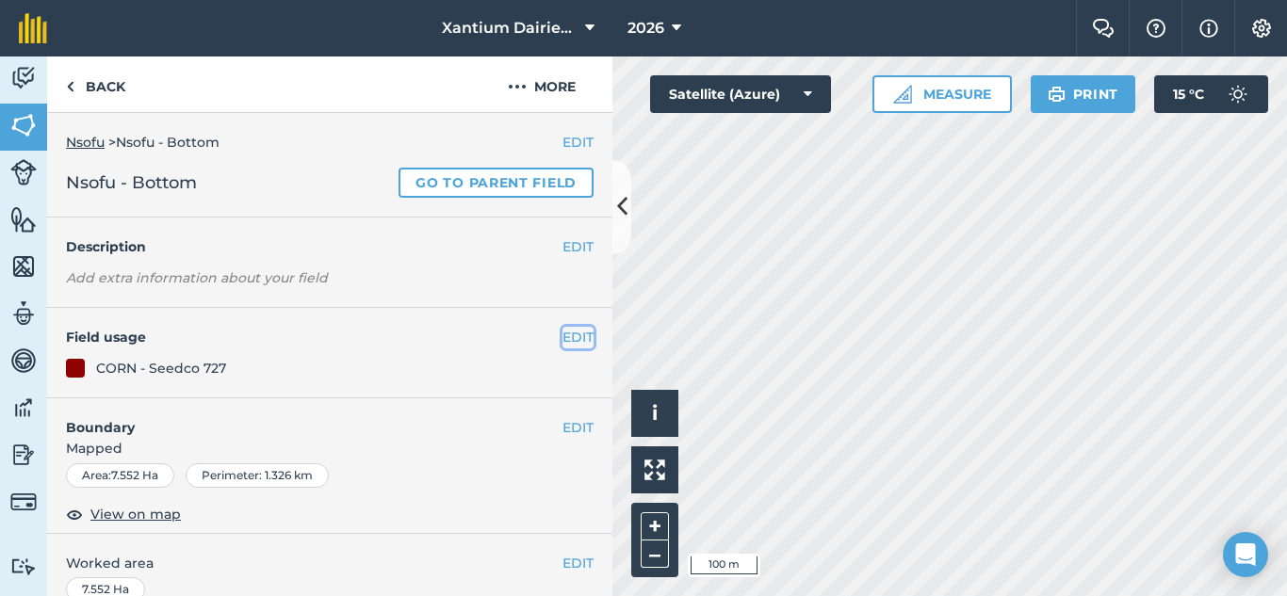
click at [574, 333] on button "EDIT" at bounding box center [577, 337] width 31 height 21
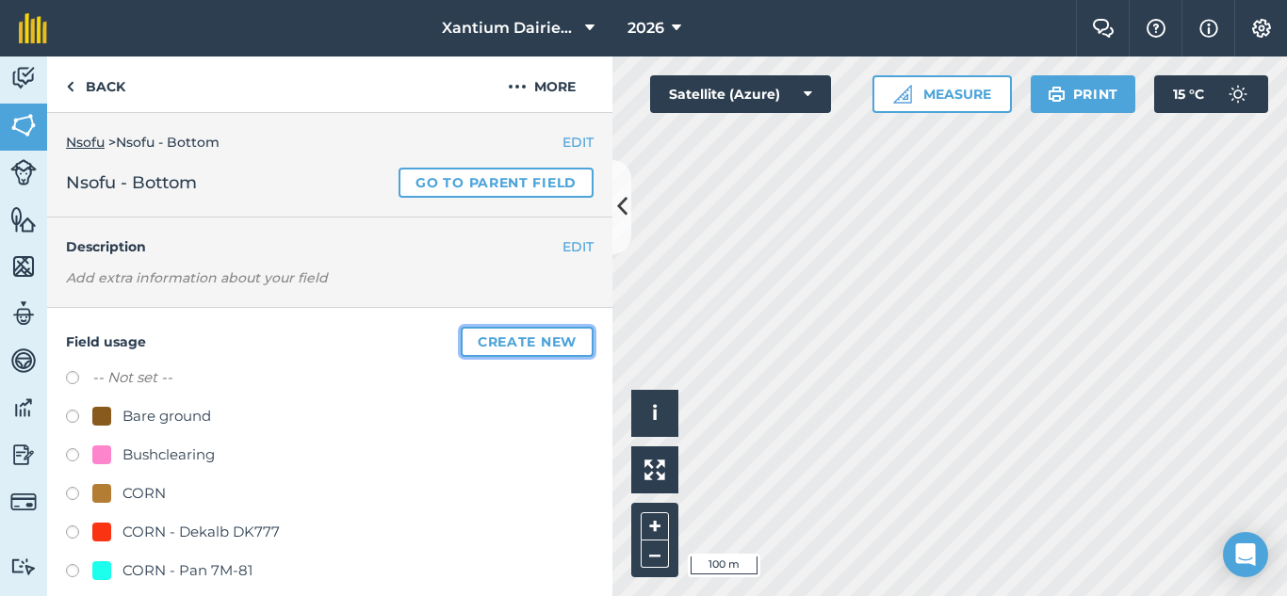
click at [485, 345] on button "Create new" at bounding box center [527, 342] width 133 height 30
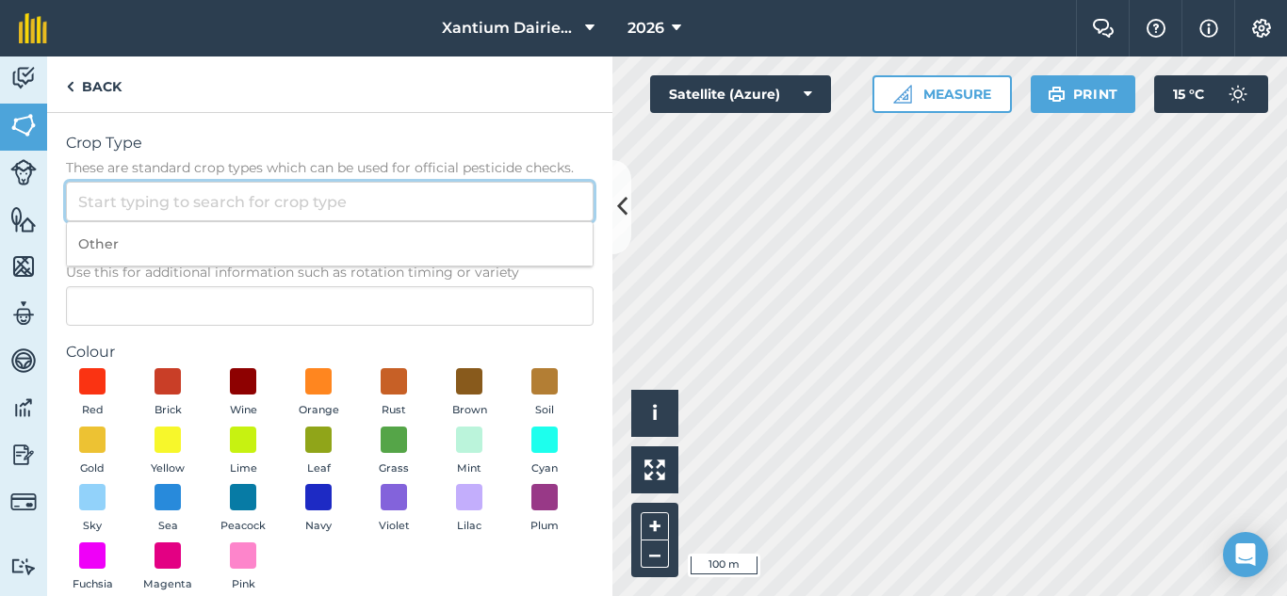
click at [303, 205] on input "Crop Type These are standard crop types which can be used for official pesticid…" at bounding box center [330, 202] width 528 height 40
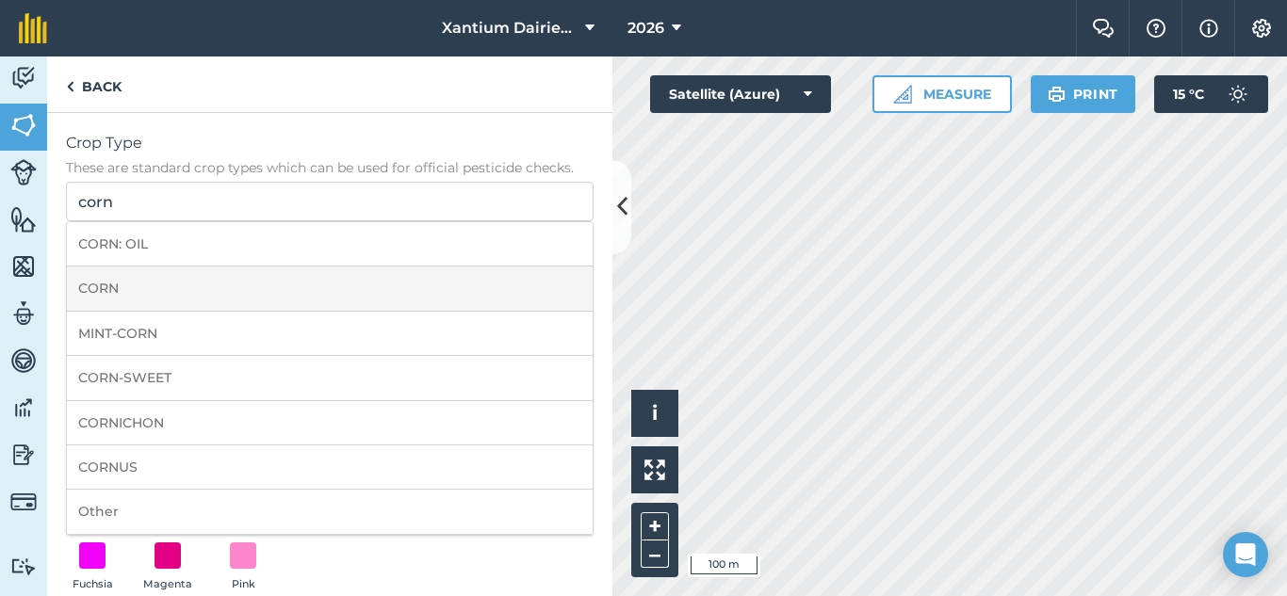
click at [180, 295] on li "CORN" at bounding box center [330, 289] width 526 height 44
type input "CORN"
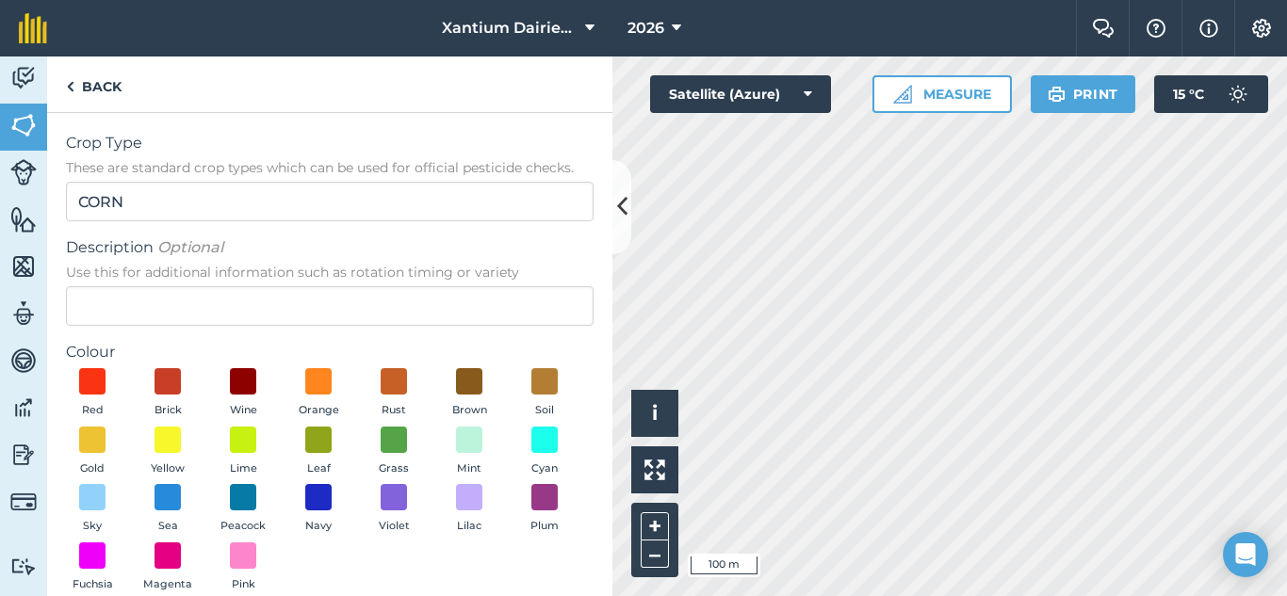
click at [171, 275] on span "Use this for additional information such as rotation timing or variety" at bounding box center [330, 272] width 528 height 19
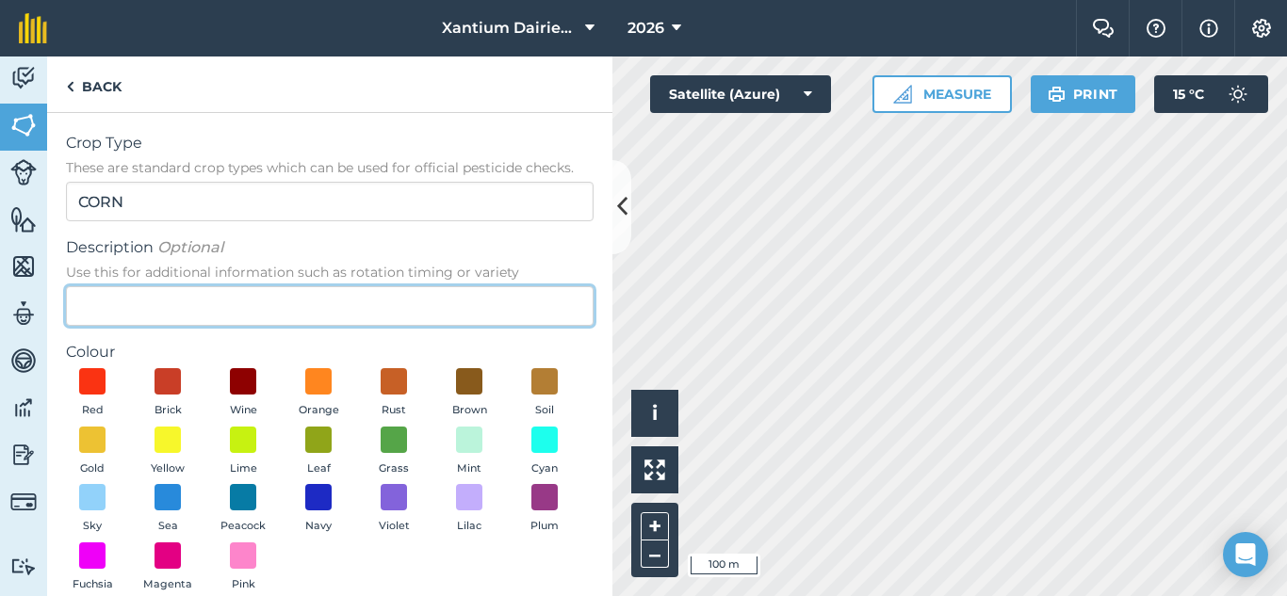
click at [171, 286] on input "Description Optional Use this for additional information such as rotation timin…" at bounding box center [330, 306] width 528 height 40
click at [114, 304] on input "PAN5M-41" at bounding box center [330, 306] width 528 height 40
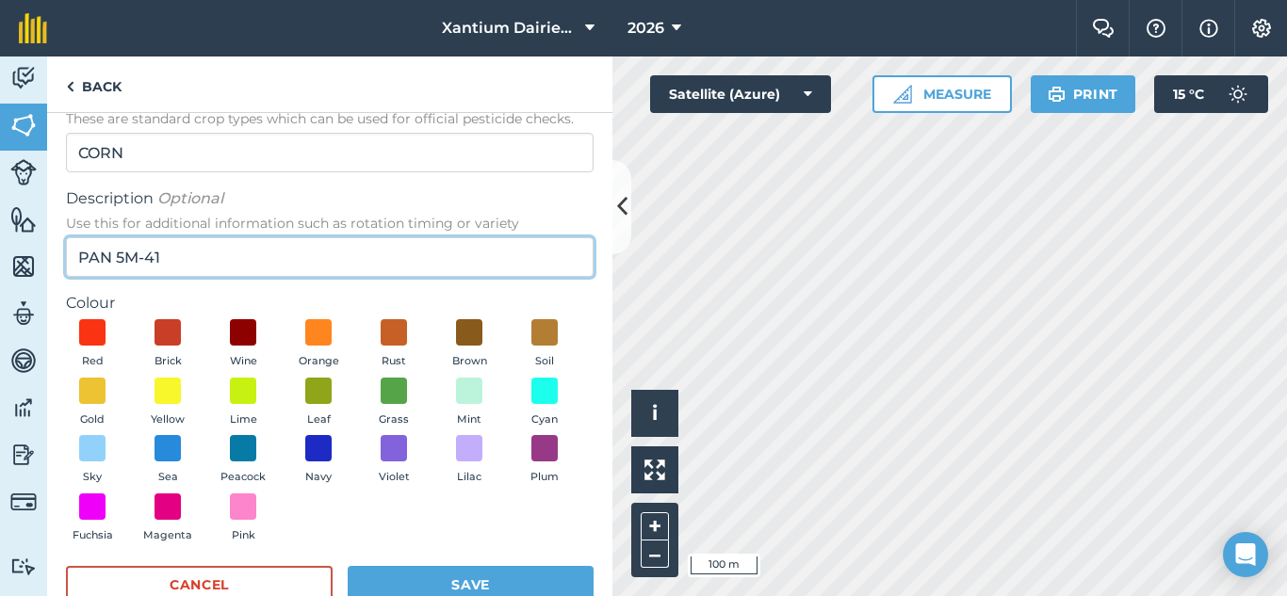
scroll to position [95, 0]
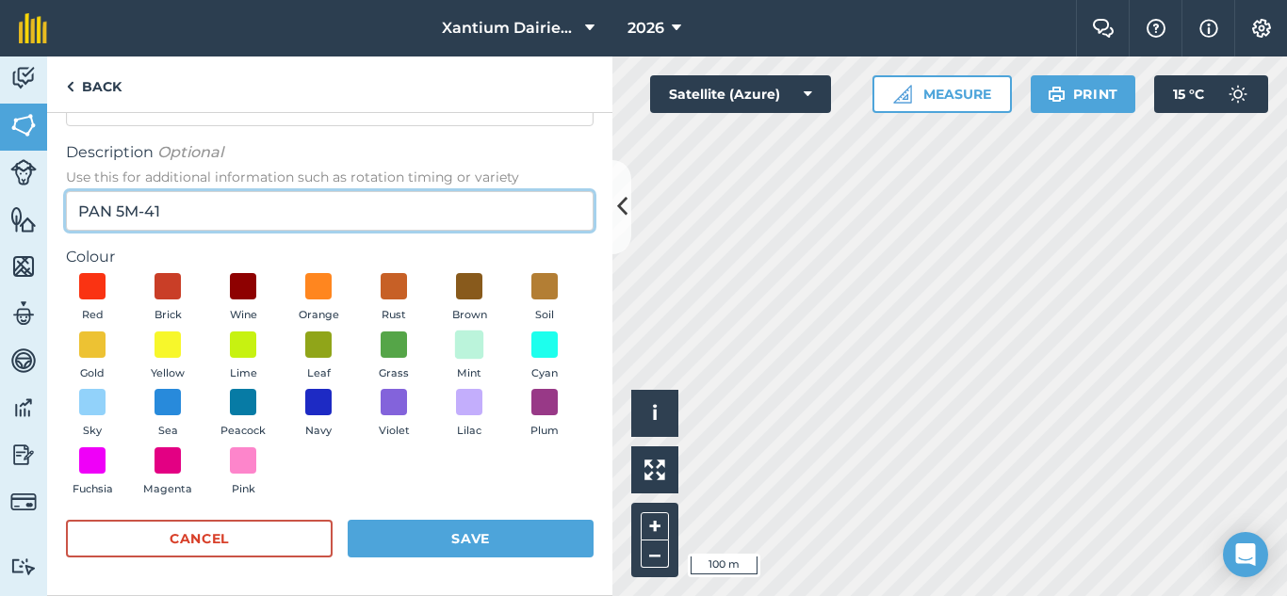
type input "PAN 5M-41"
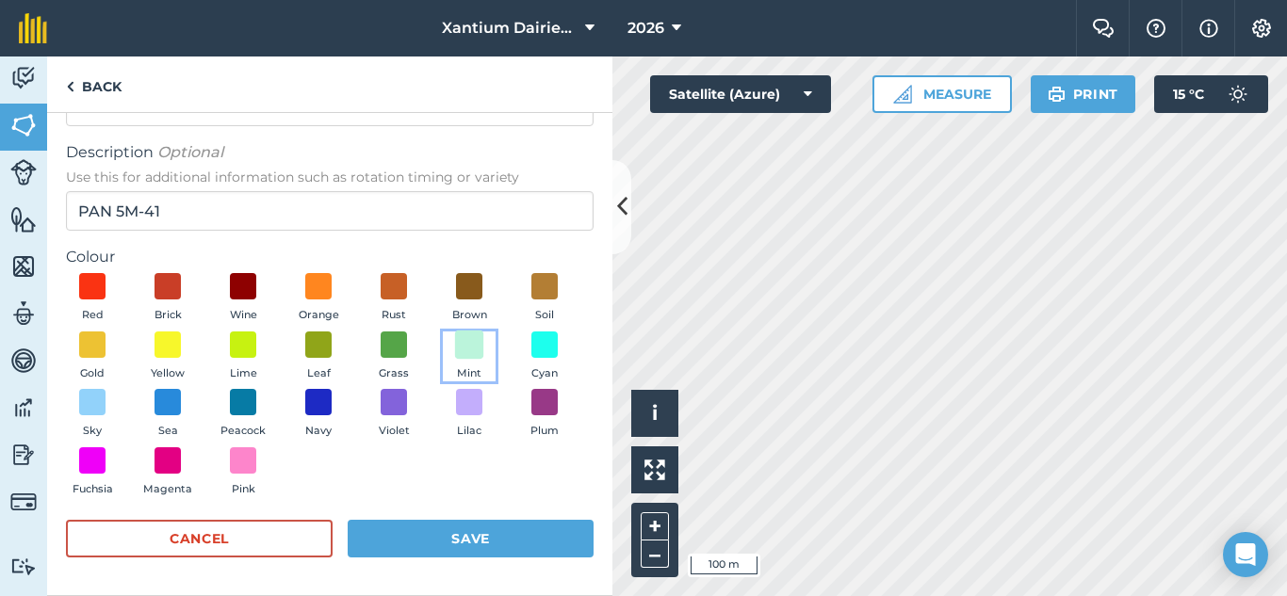
click at [455, 359] on span at bounding box center [469, 344] width 29 height 29
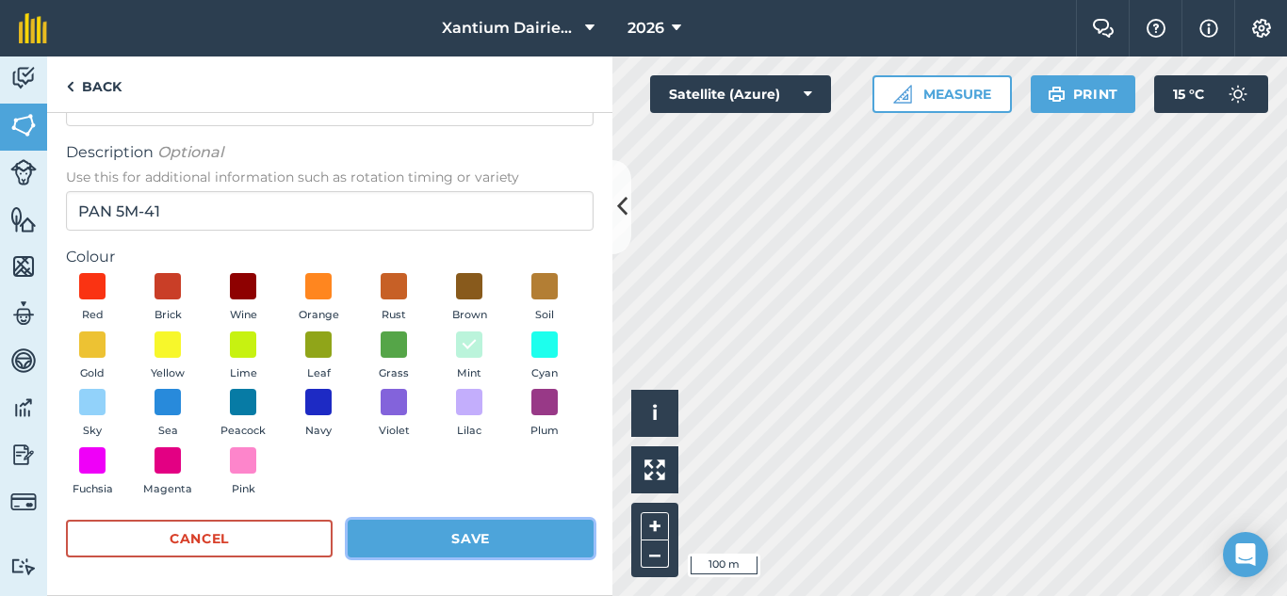
click at [536, 542] on button "Save" at bounding box center [471, 539] width 246 height 38
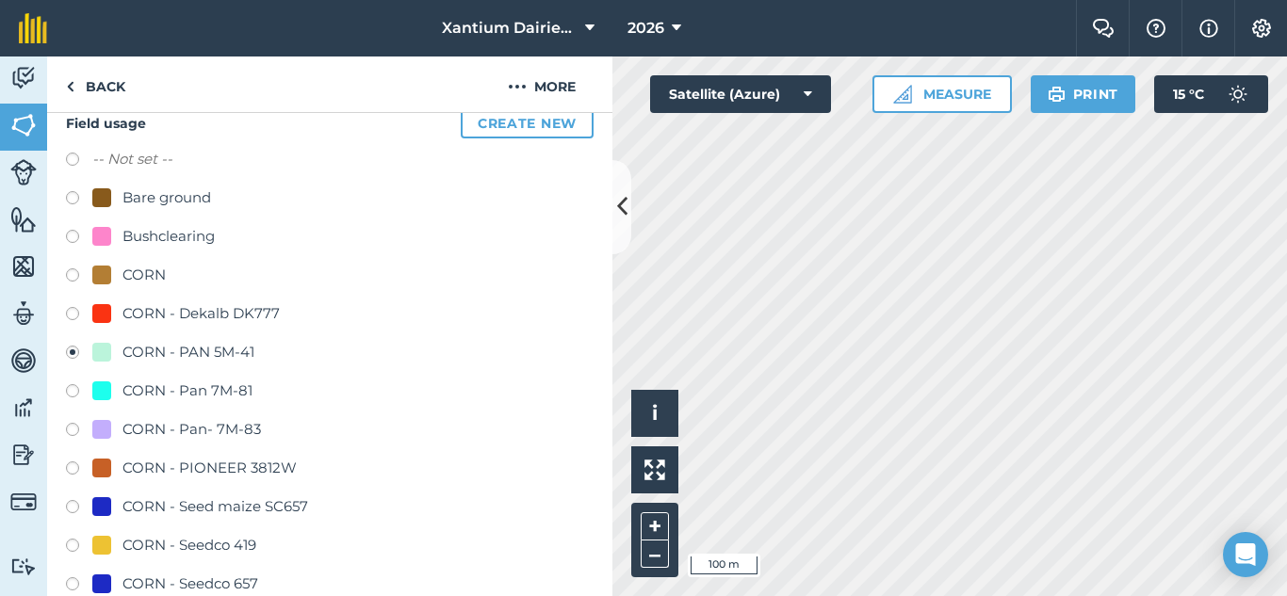
scroll to position [0, 0]
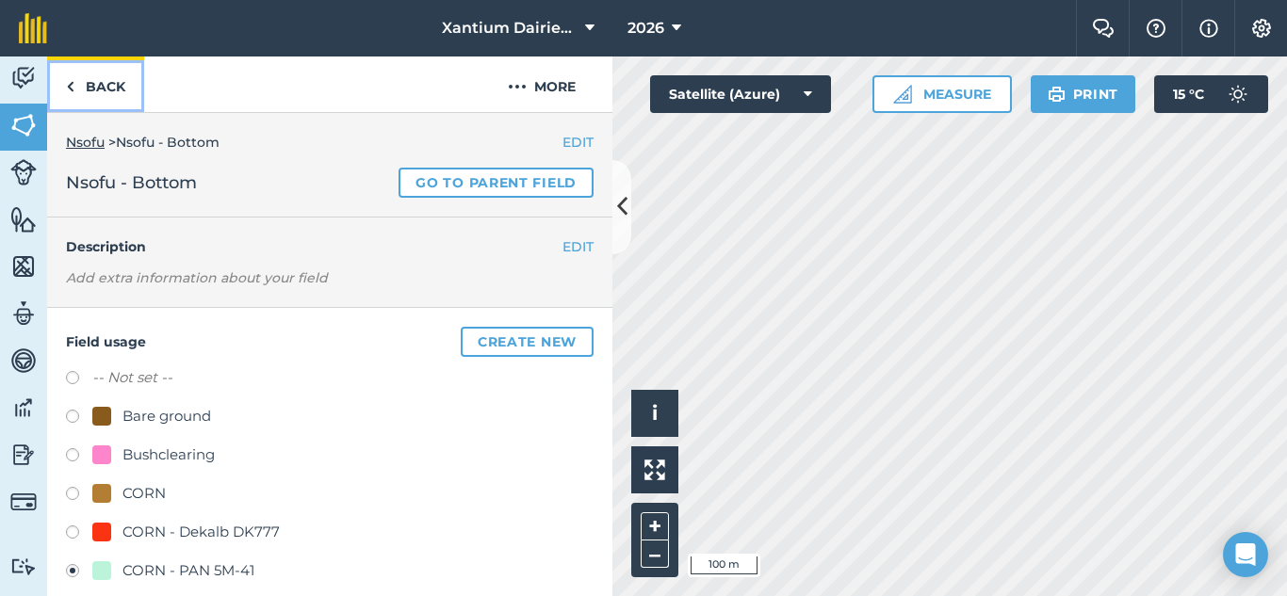
click at [105, 86] on link "Back" at bounding box center [95, 85] width 97 height 56
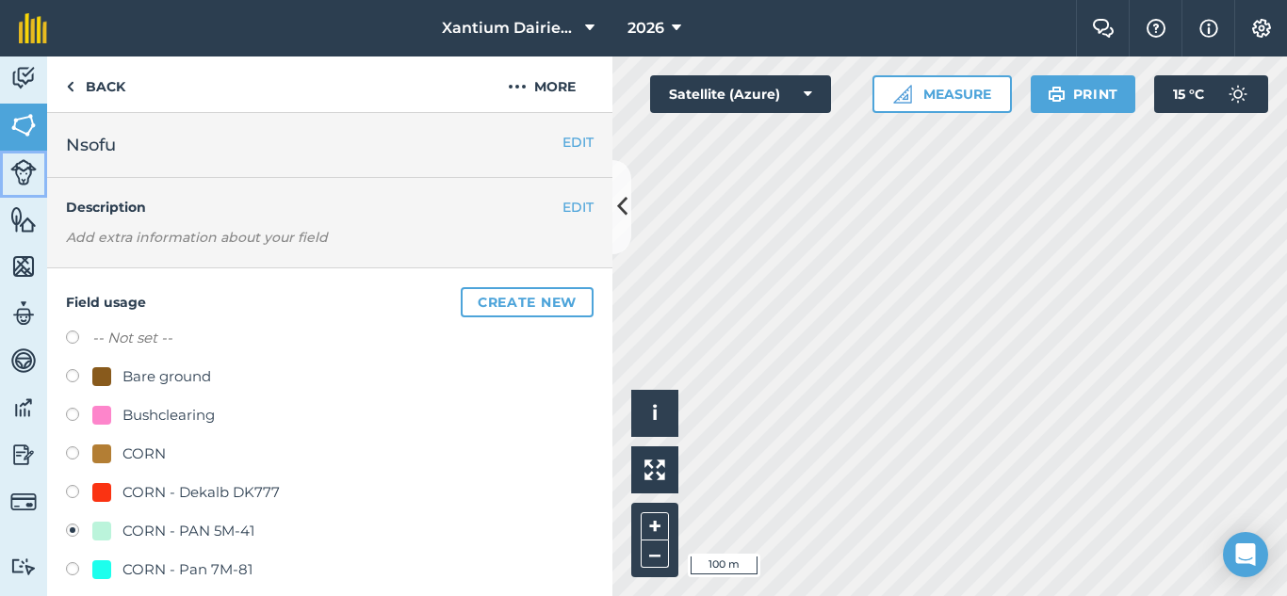
click at [26, 176] on img at bounding box center [23, 172] width 26 height 26
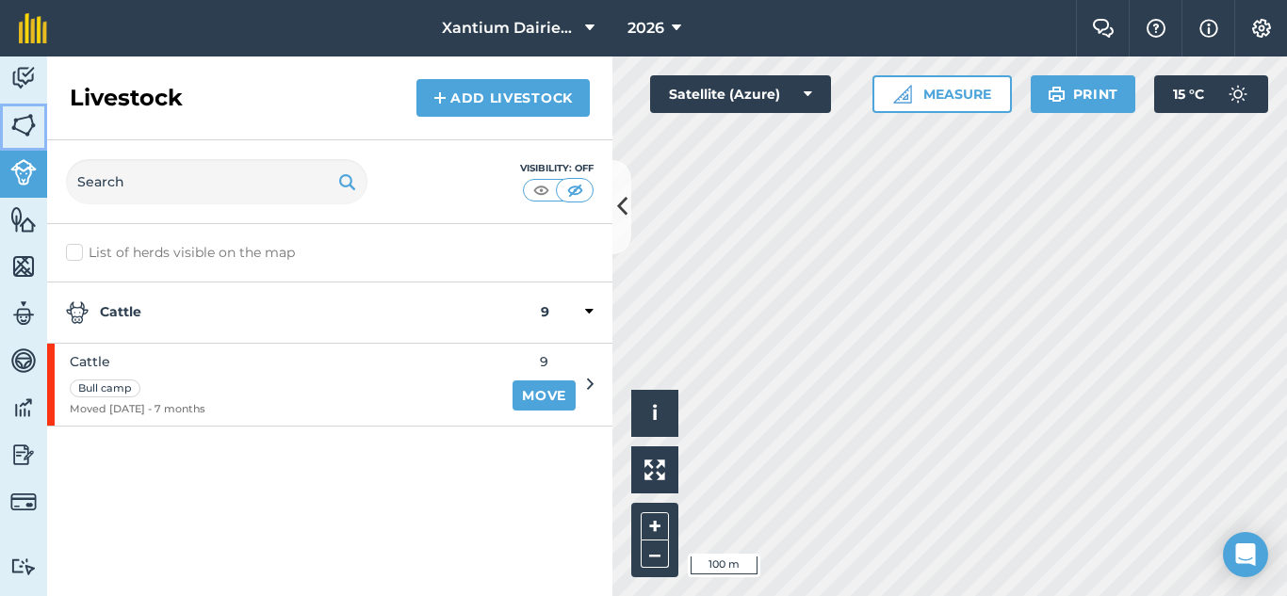
click at [22, 143] on link "Fields" at bounding box center [23, 127] width 47 height 47
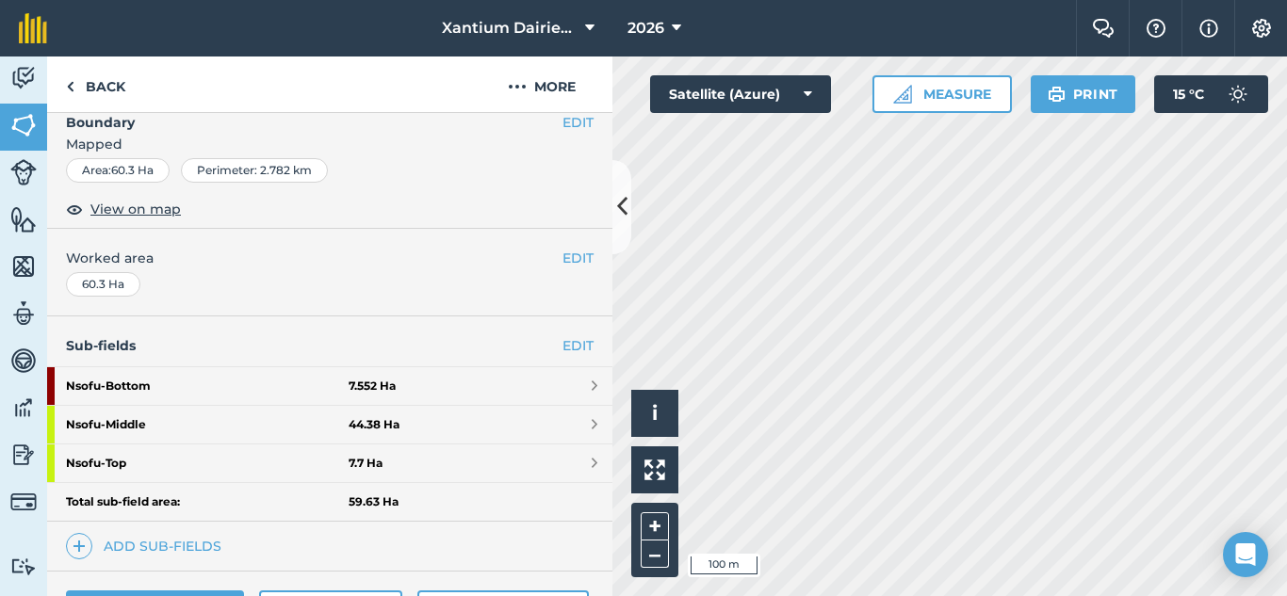
scroll to position [484, 0]
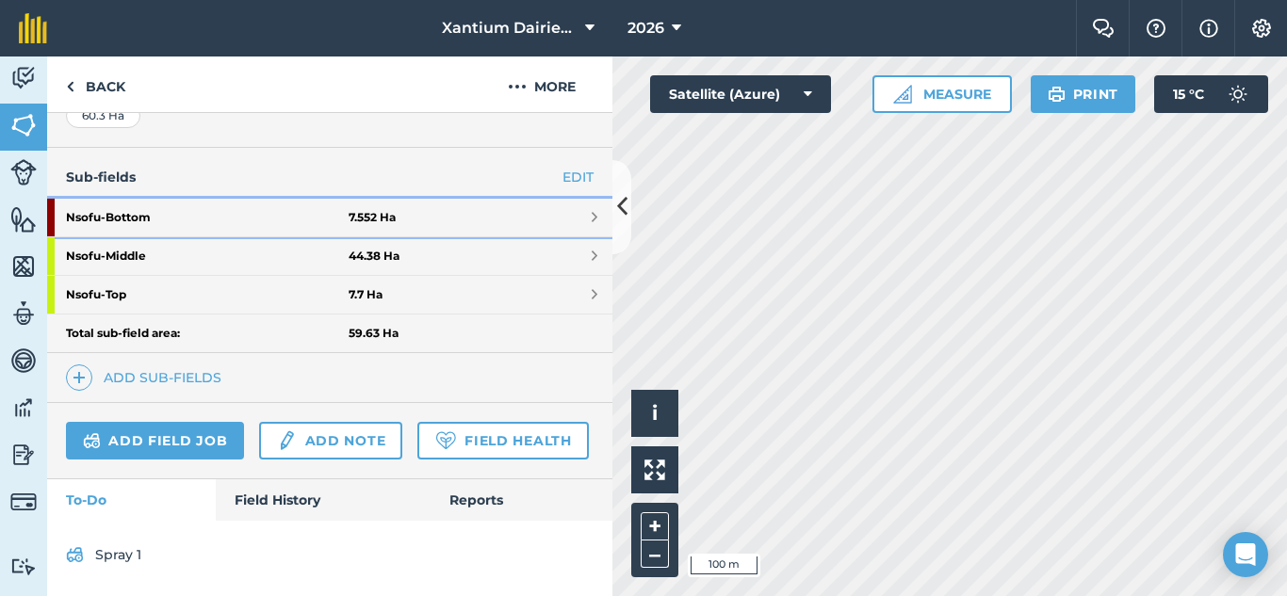
click at [499, 199] on link "Nsofu - Bottom 7.552 Ha" at bounding box center [329, 218] width 565 height 38
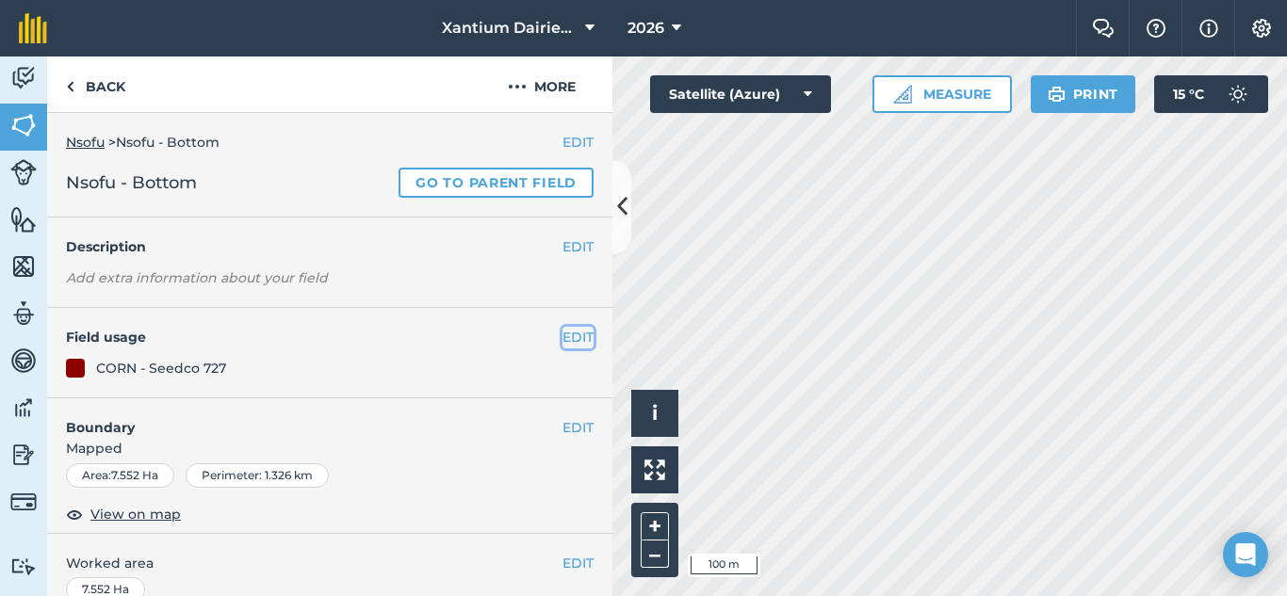
click at [562, 335] on button "EDIT" at bounding box center [577, 337] width 31 height 21
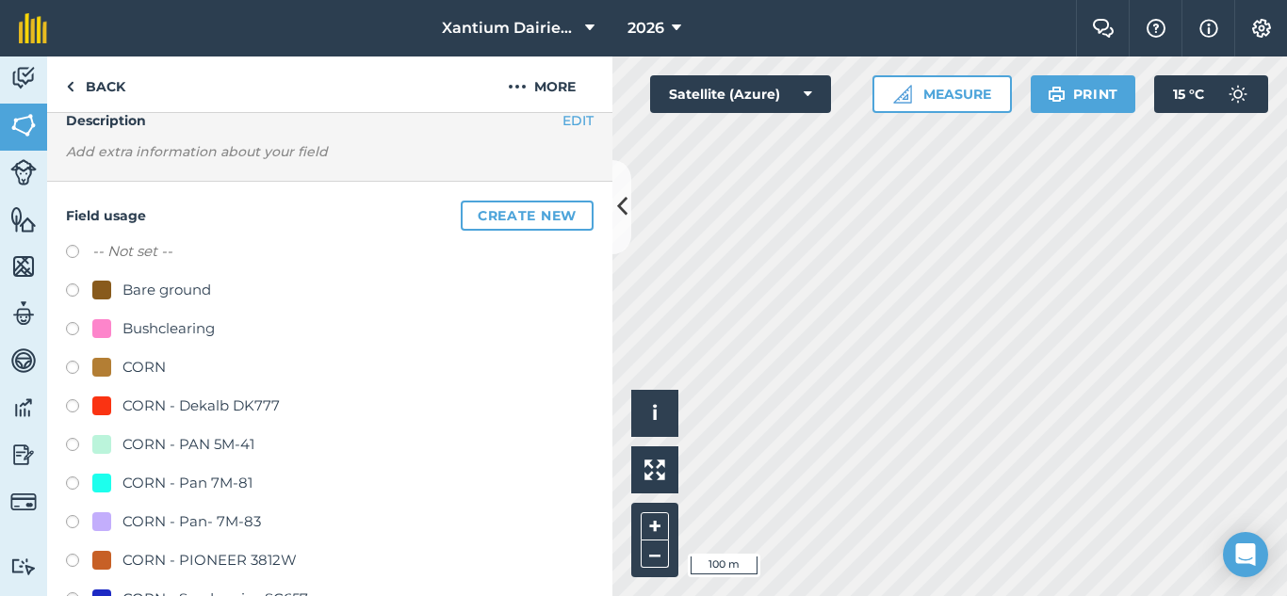
scroll to position [188, 0]
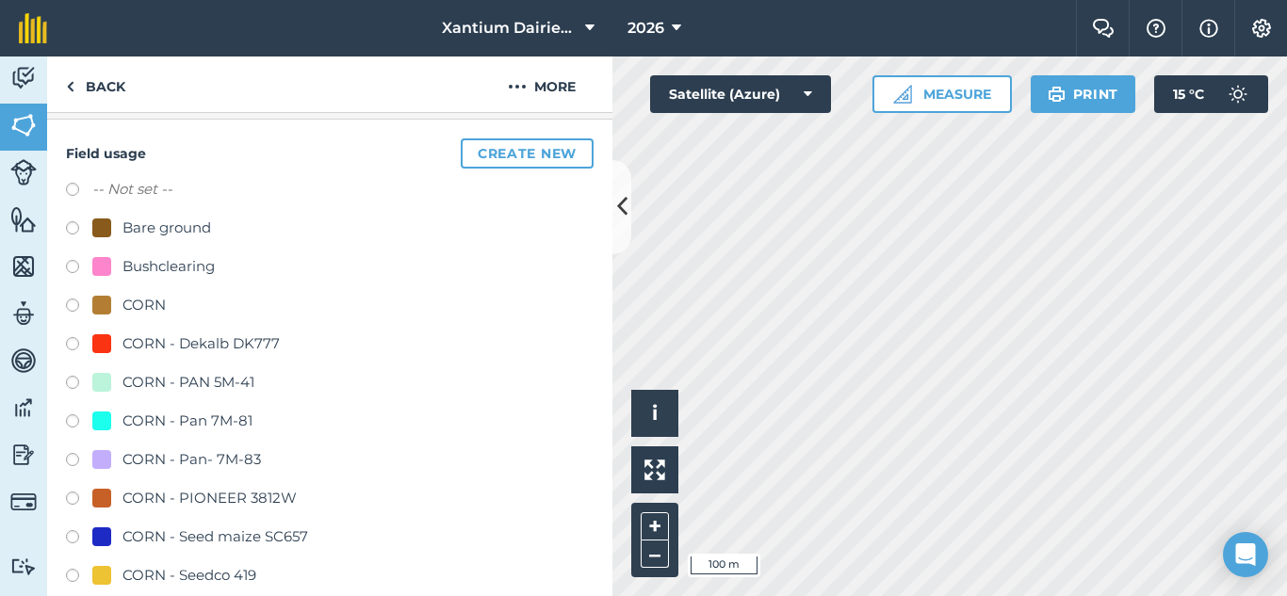
click at [71, 384] on label at bounding box center [79, 385] width 26 height 19
radio input "true"
radio input "false"
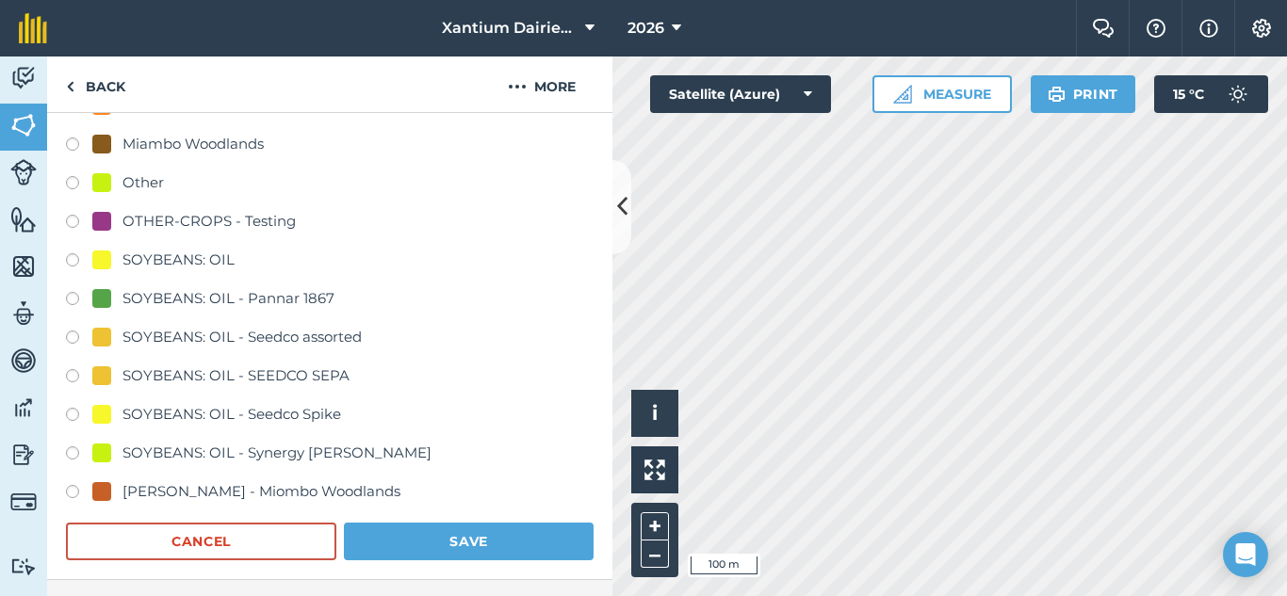
scroll to position [1130, 0]
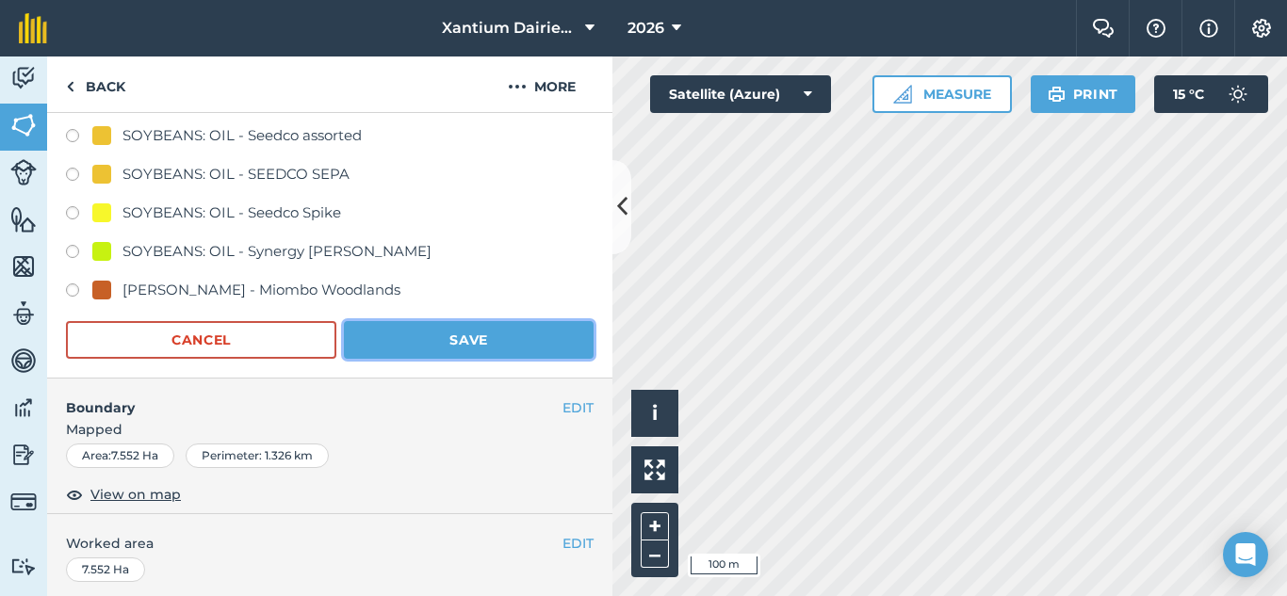
click at [461, 336] on button "Save" at bounding box center [469, 340] width 250 height 38
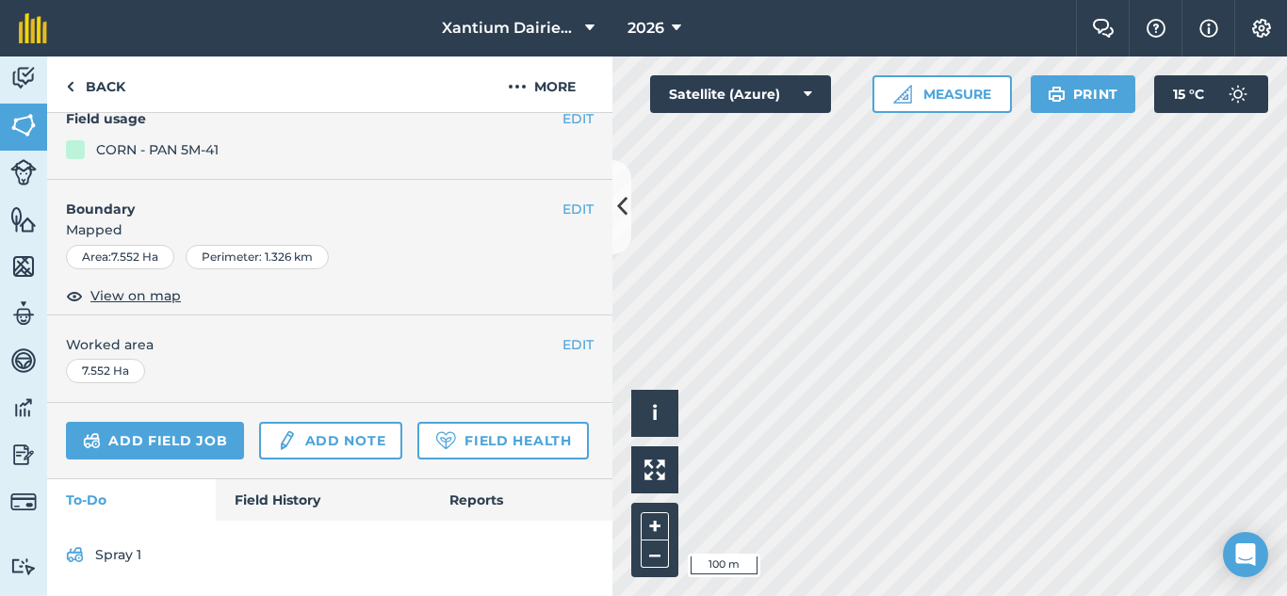
scroll to position [271, 0]
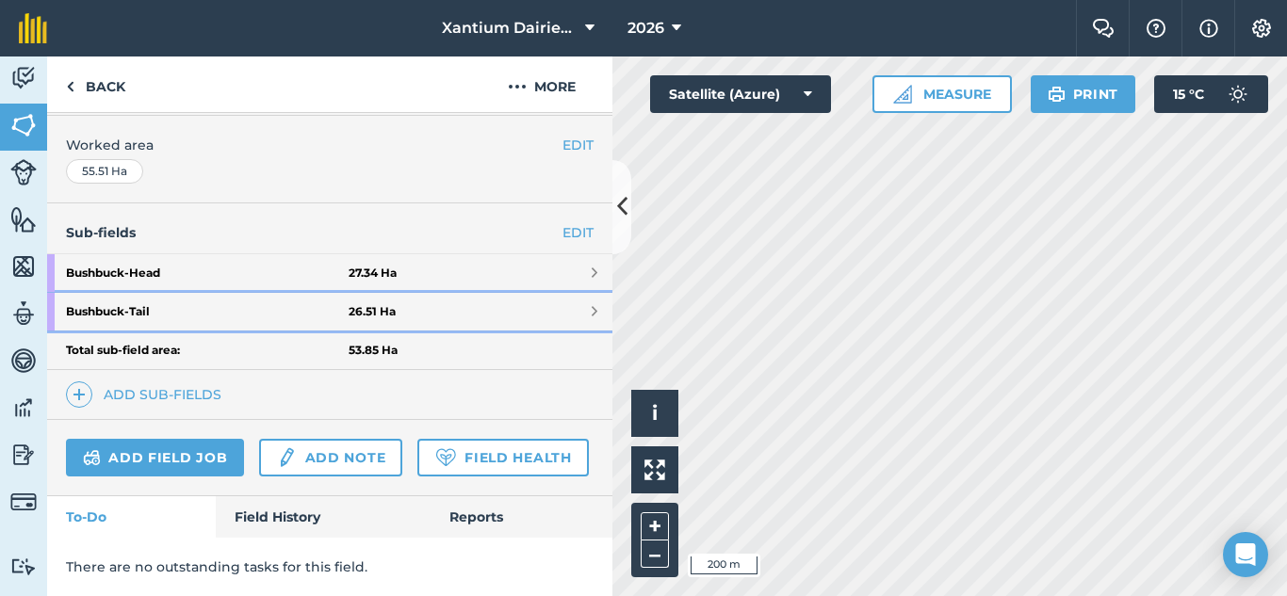
click at [194, 293] on strong "Bushbuck - Tail" at bounding box center [207, 312] width 283 height 38
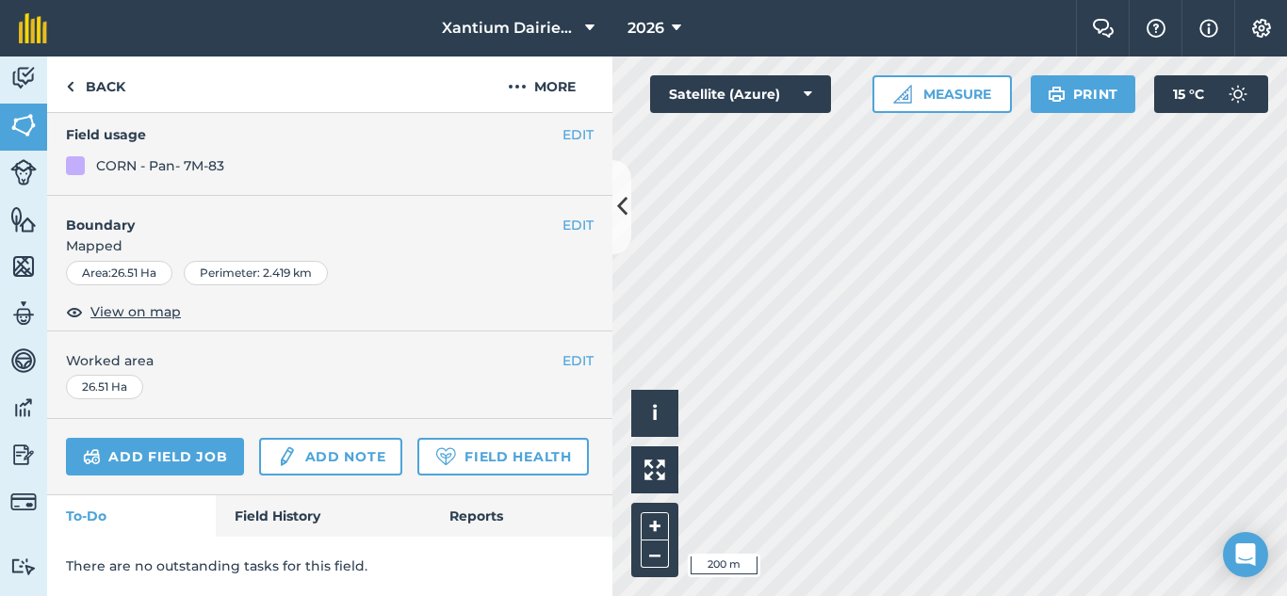
scroll to position [67, 0]
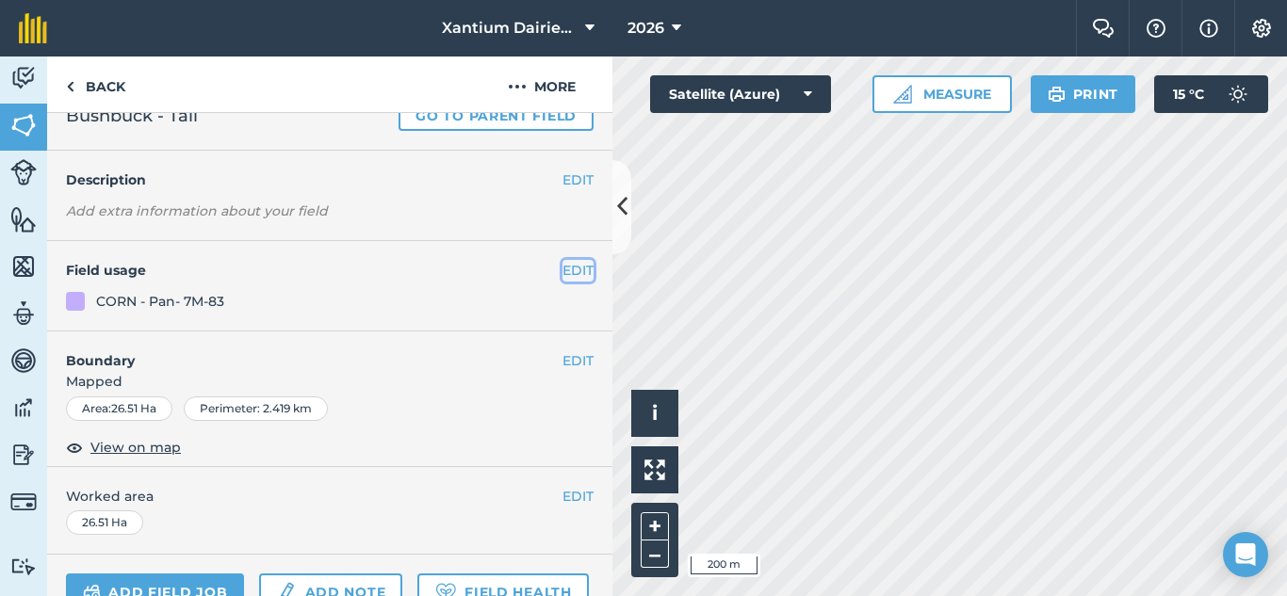
click at [562, 278] on button "EDIT" at bounding box center [577, 270] width 31 height 21
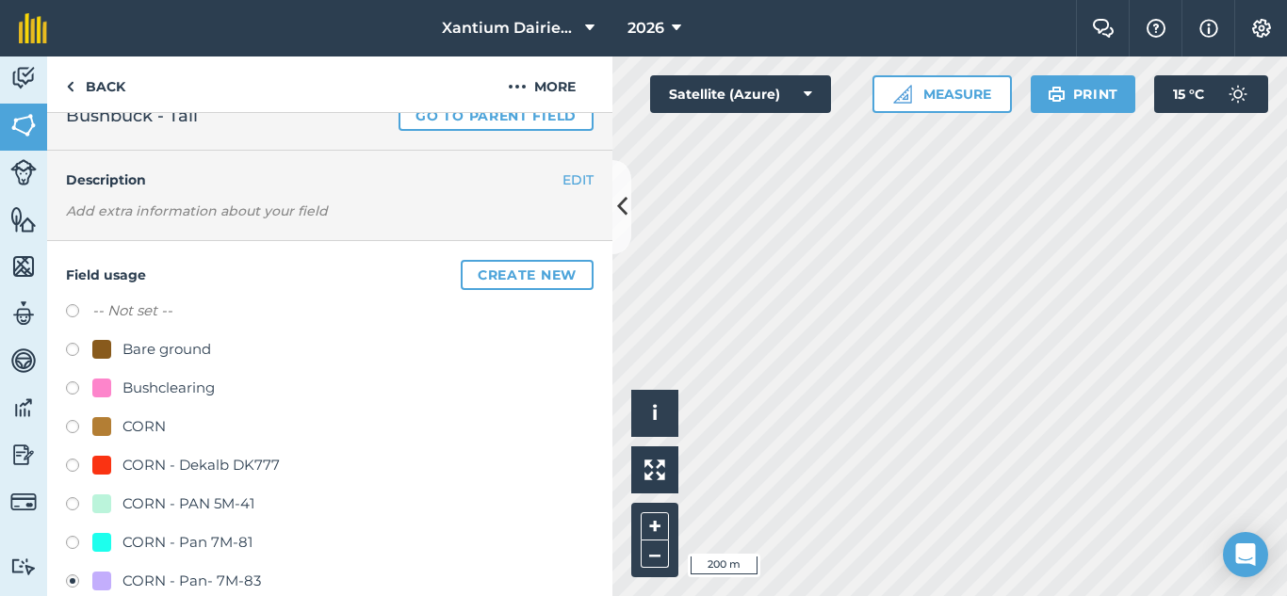
scroll to position [255, 0]
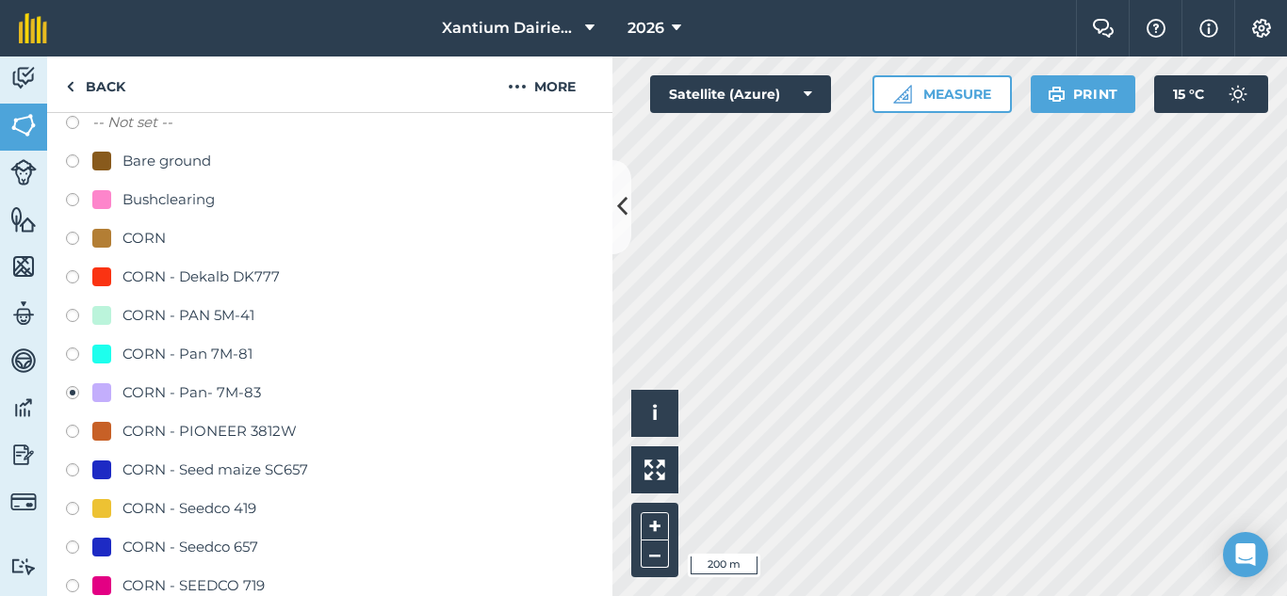
click at [73, 355] on label at bounding box center [79, 357] width 26 height 19
radio input "true"
radio input "false"
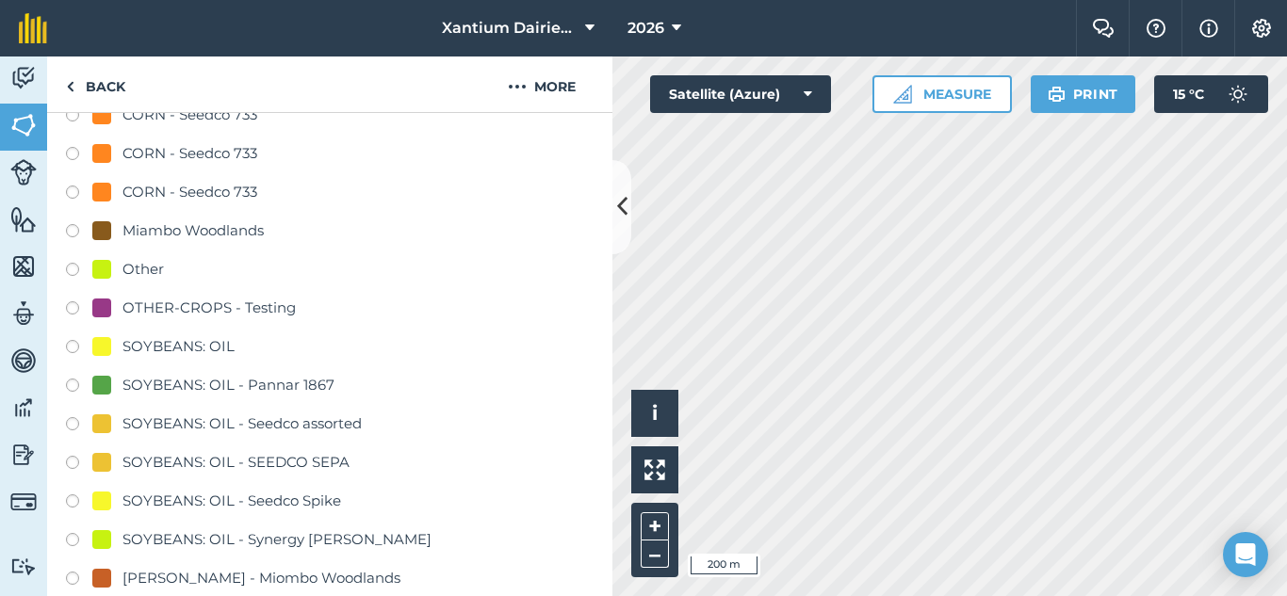
scroll to position [1009, 0]
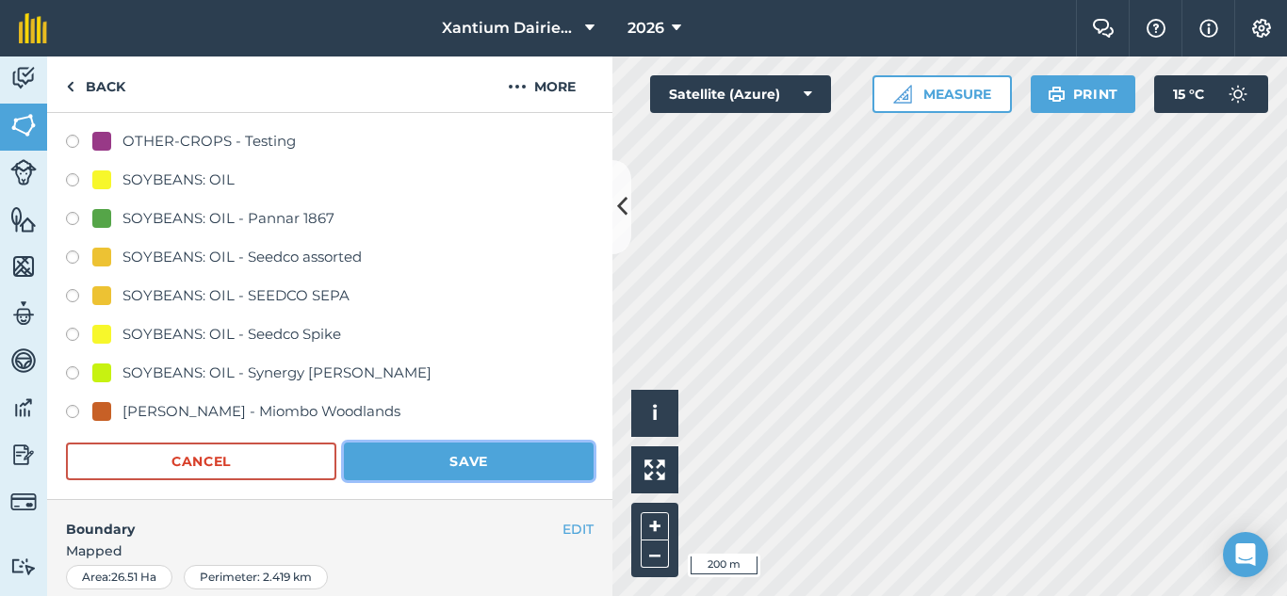
click at [444, 468] on button "Save" at bounding box center [469, 462] width 250 height 38
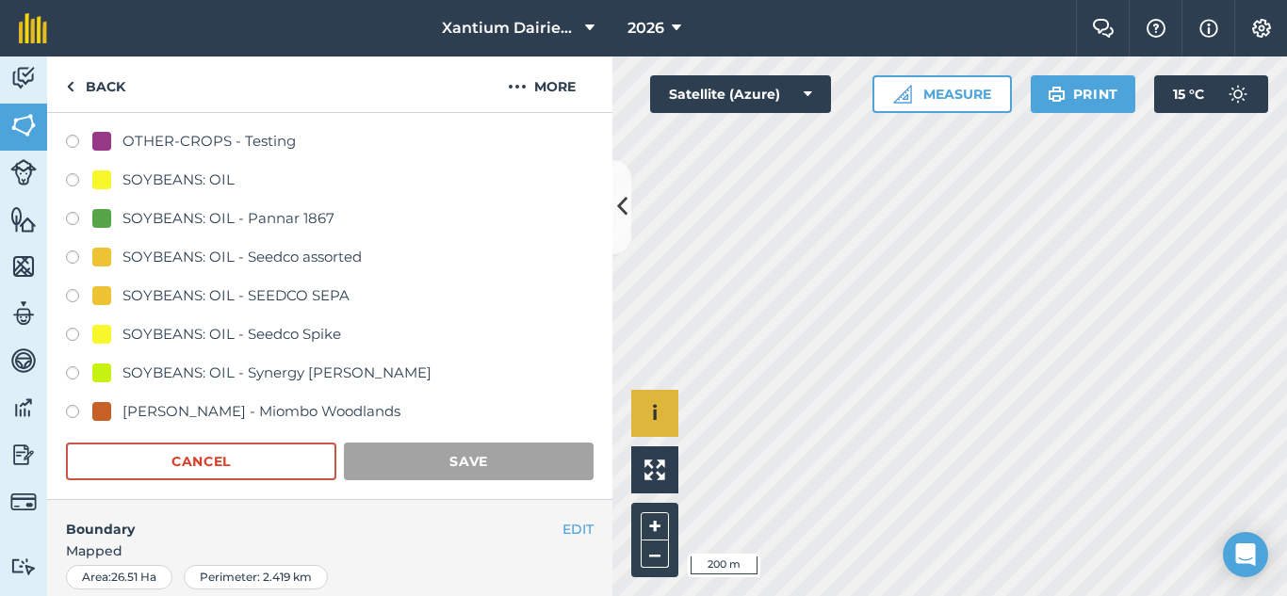
scroll to position [255, 0]
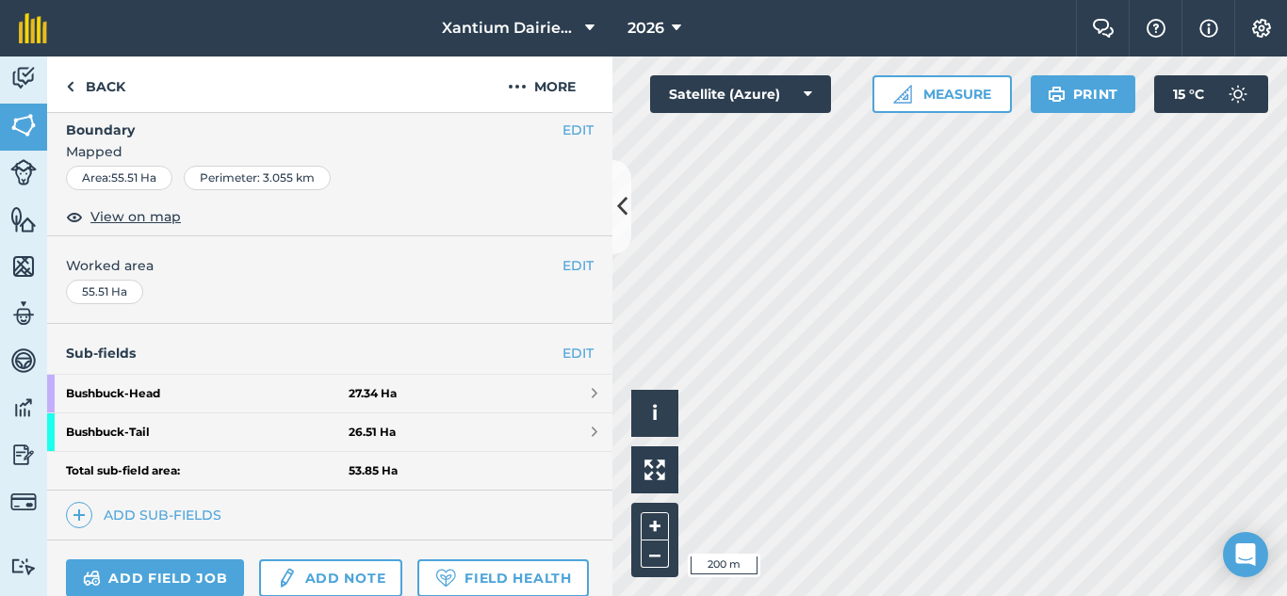
scroll to position [429, 0]
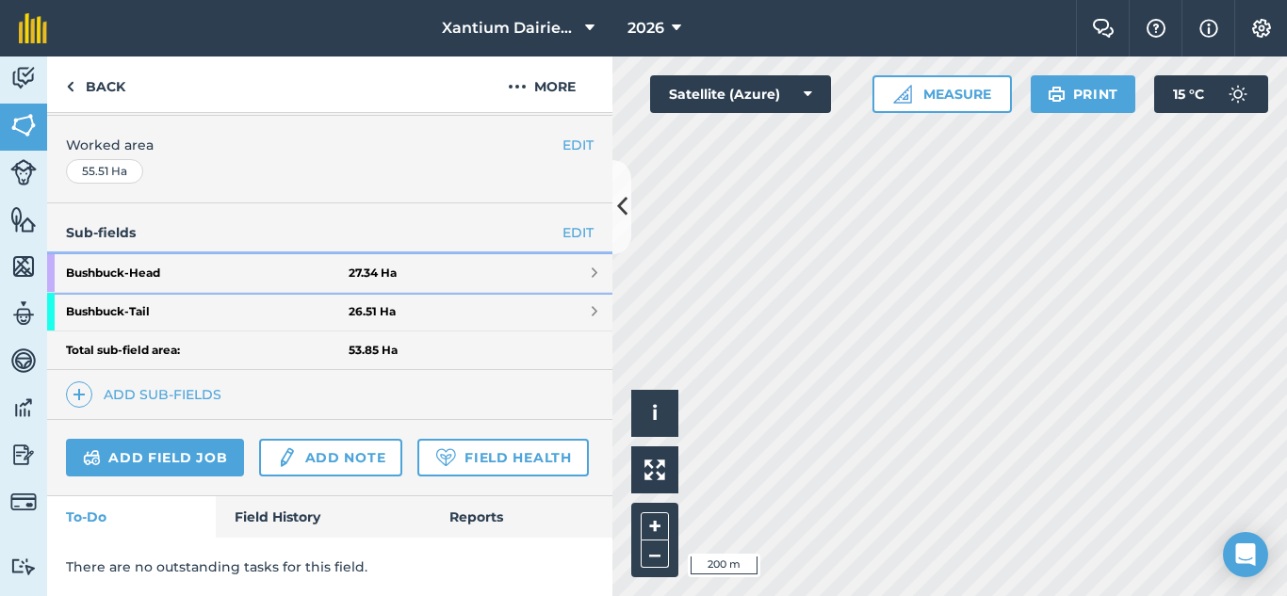
click at [553, 254] on link "Bushbuck - Head 27.34 Ha" at bounding box center [329, 273] width 565 height 38
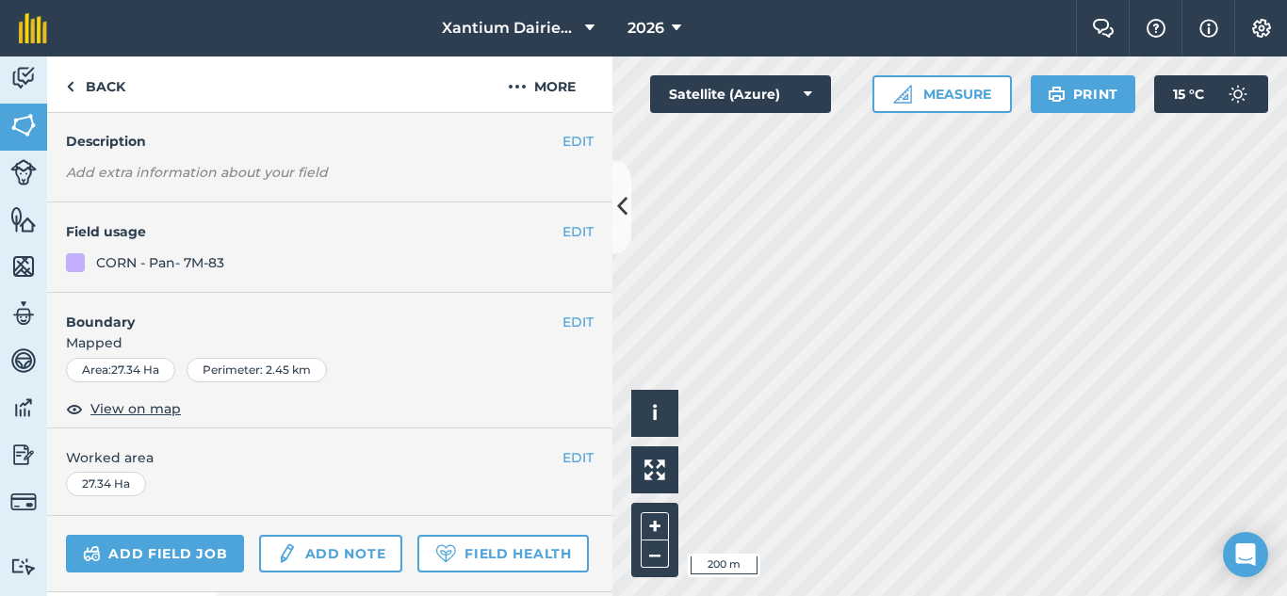
scroll to position [67, 0]
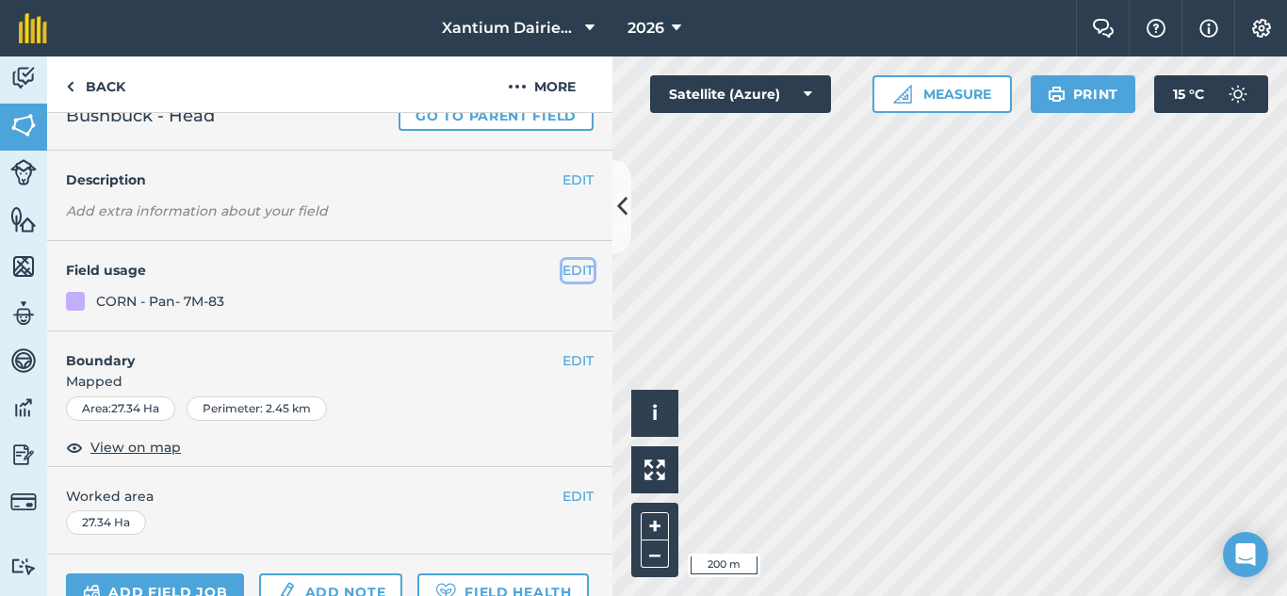
click at [570, 271] on button "EDIT" at bounding box center [577, 270] width 31 height 21
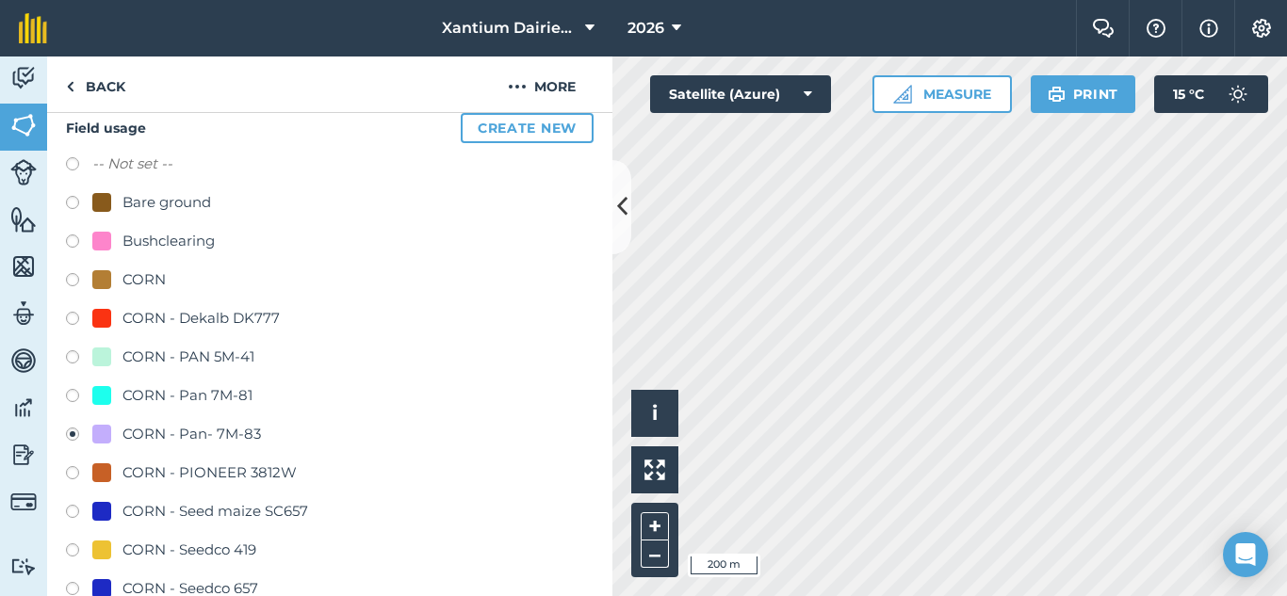
scroll to position [255, 0]
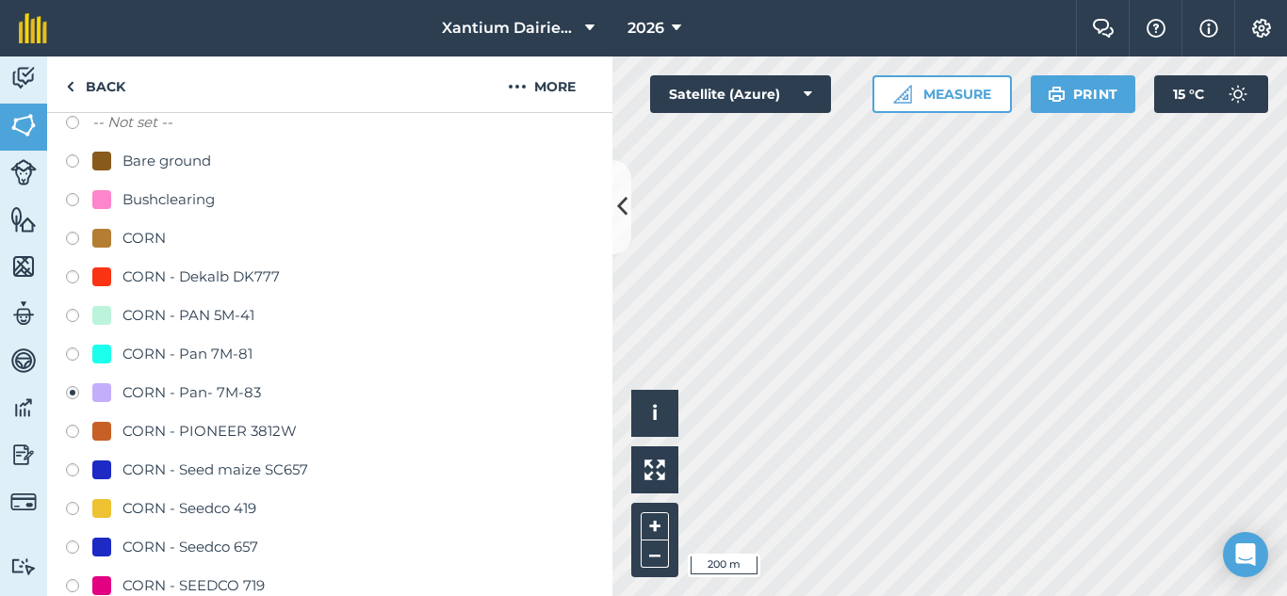
click at [71, 355] on label at bounding box center [79, 357] width 26 height 19
radio input "true"
radio input "false"
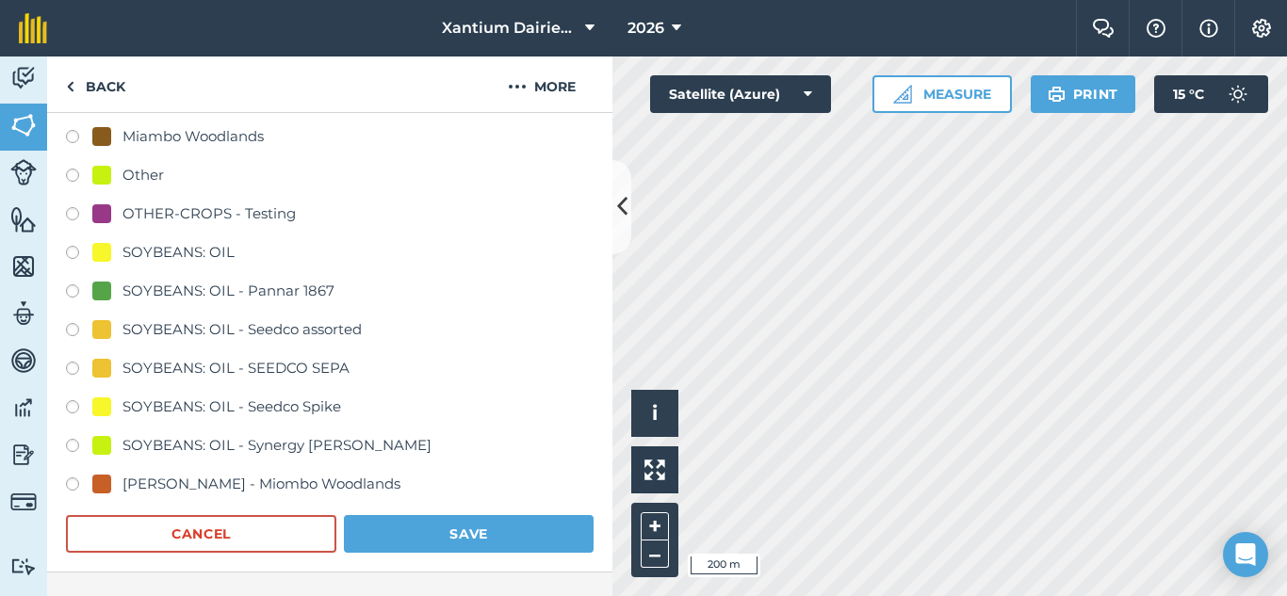
scroll to position [1009, 0]
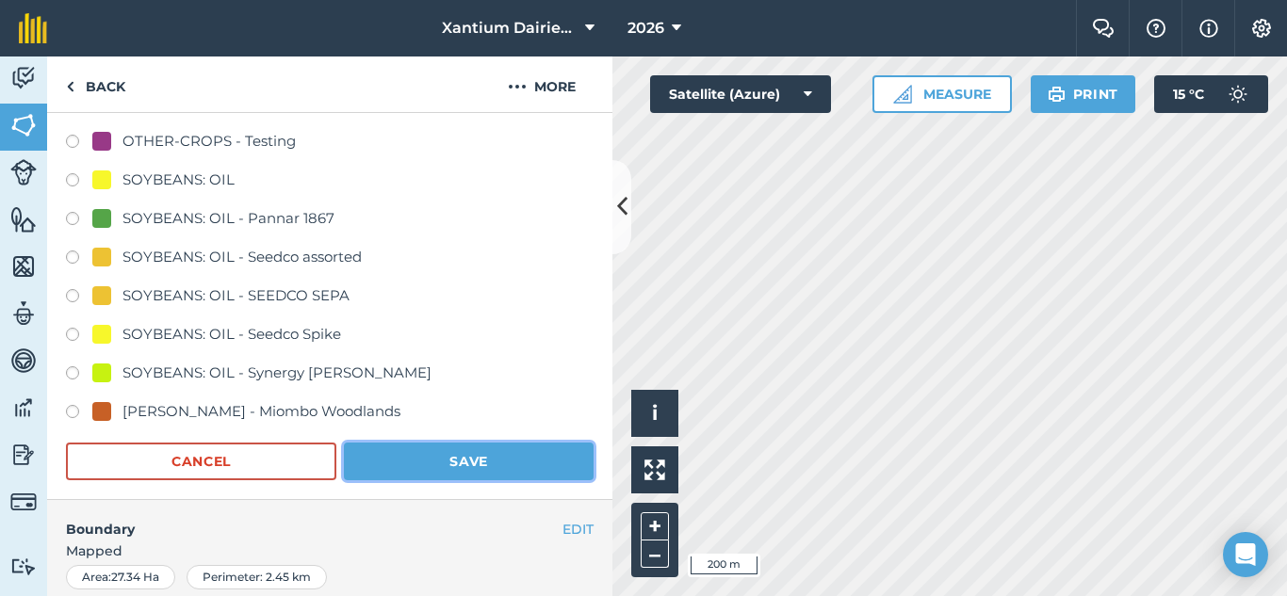
click at [421, 460] on button "Save" at bounding box center [469, 462] width 250 height 38
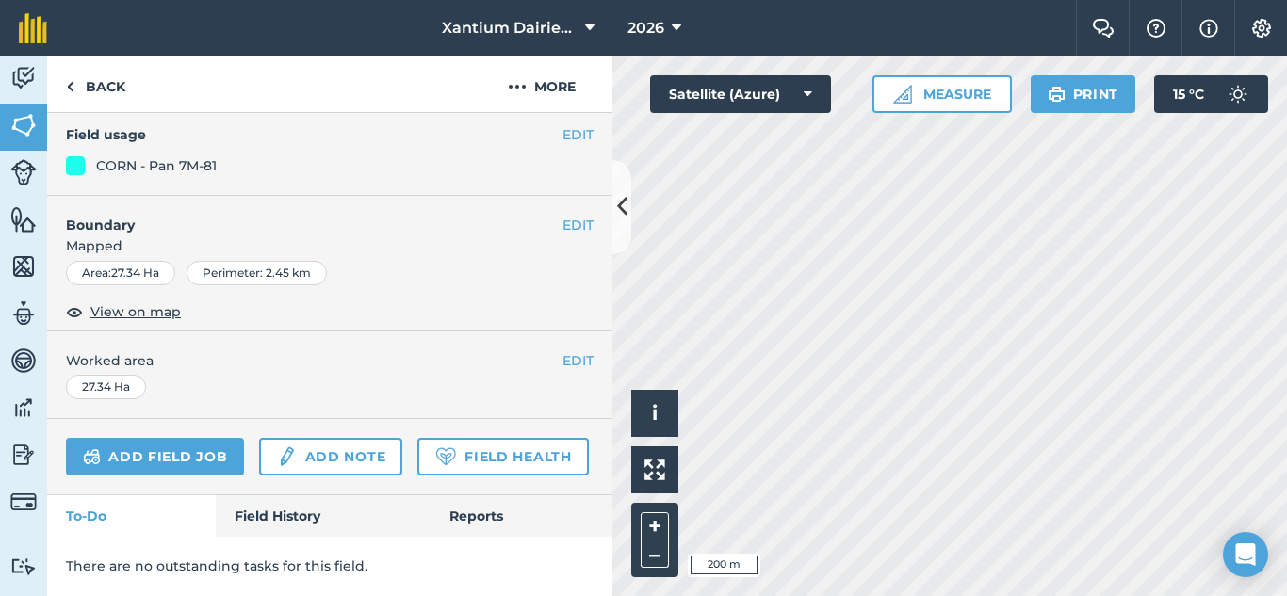
scroll to position [255, 0]
click at [26, 461] on img at bounding box center [23, 455] width 26 height 28
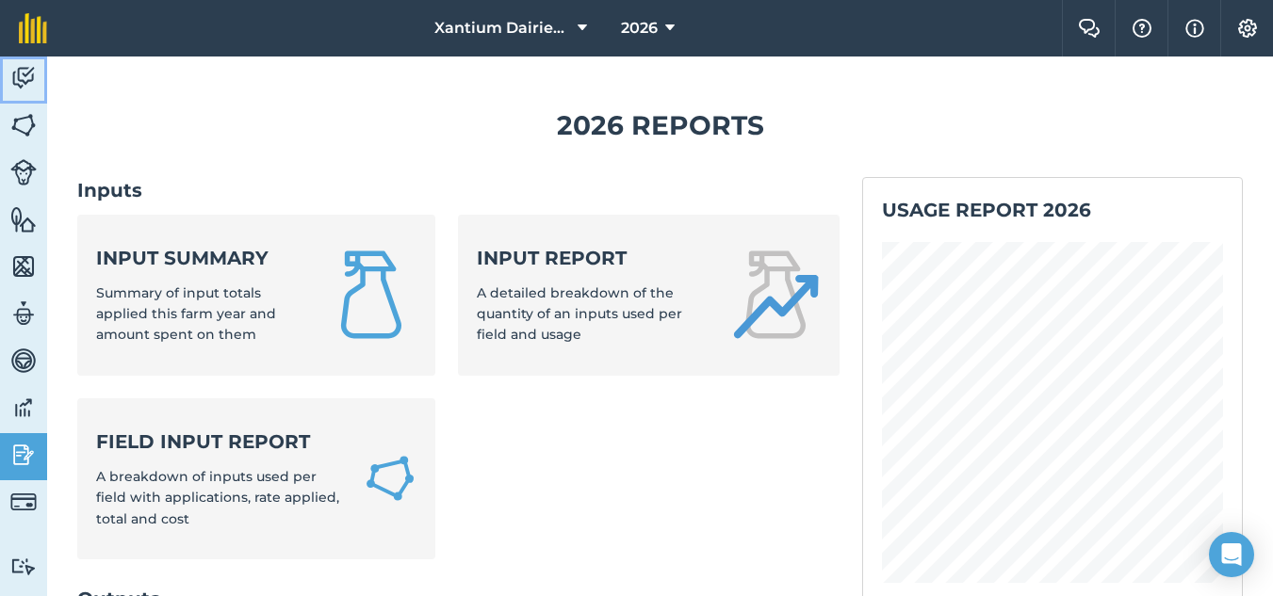
click at [26, 67] on img at bounding box center [23, 78] width 26 height 28
